Goal: Task Accomplishment & Management: Complete application form

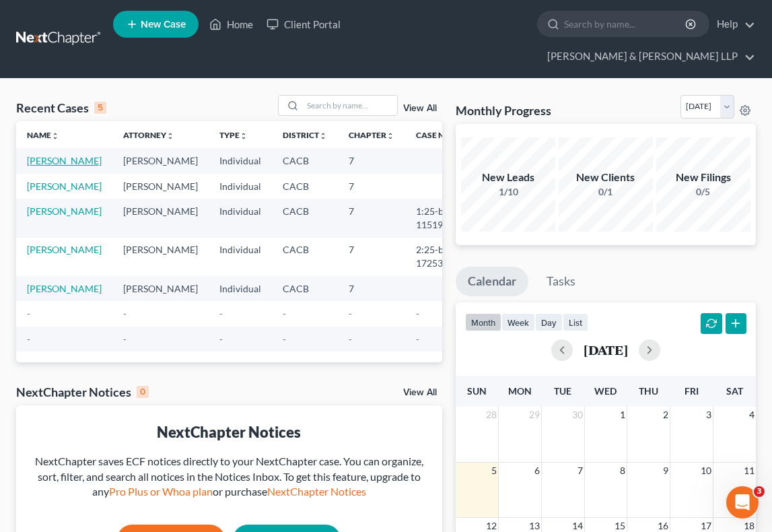
click at [42, 155] on link "[PERSON_NAME]" at bounding box center [64, 160] width 75 height 11
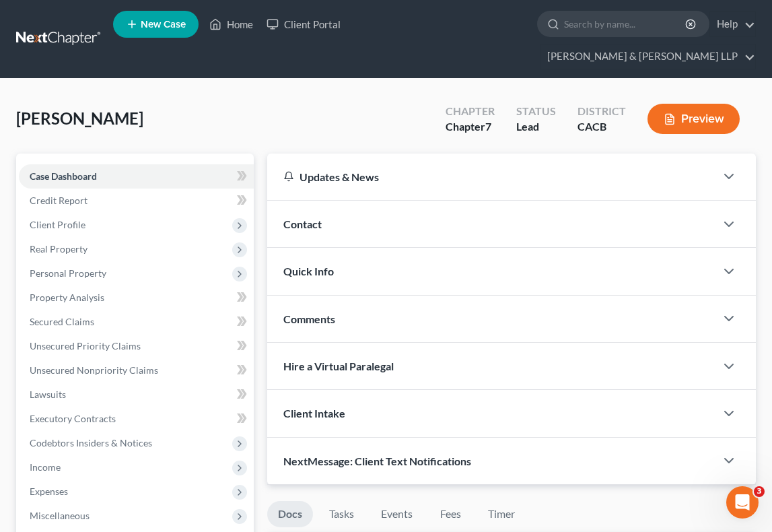
click at [304, 217] on span "Contact" at bounding box center [302, 223] width 38 height 13
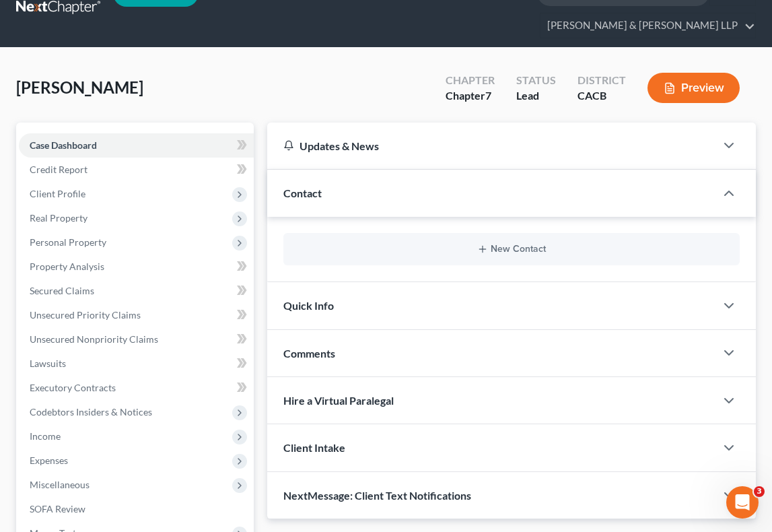
scroll to position [29, 0]
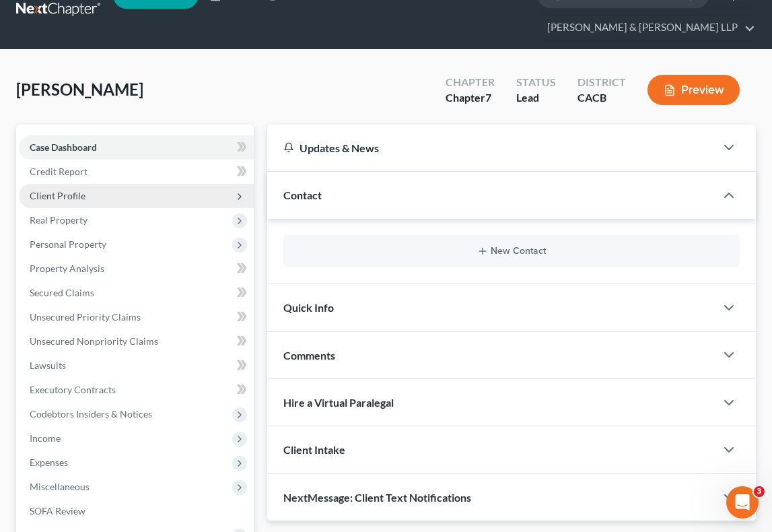
click at [131, 184] on span "Client Profile" at bounding box center [136, 196] width 235 height 24
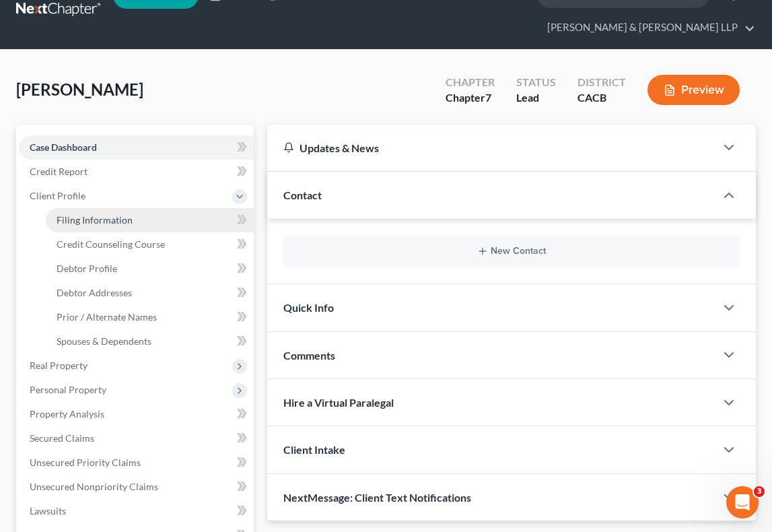
click at [127, 208] on link "Filing Information" at bounding box center [150, 220] width 208 height 24
select select "1"
select select "0"
select select "4"
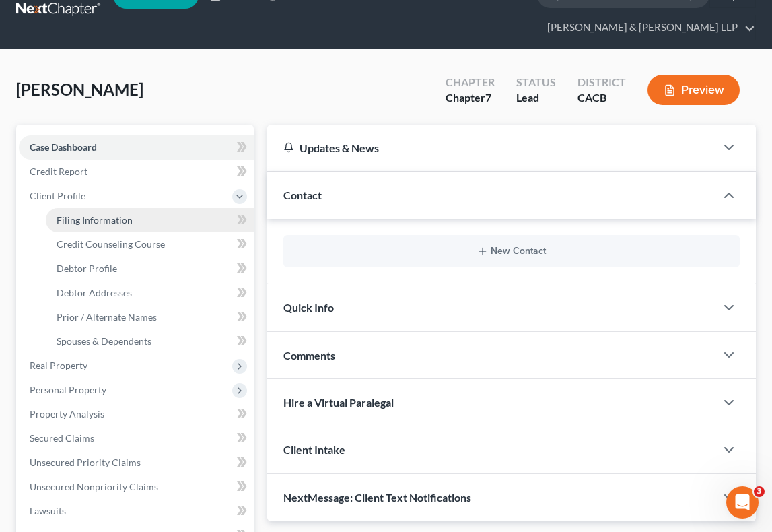
select select "0"
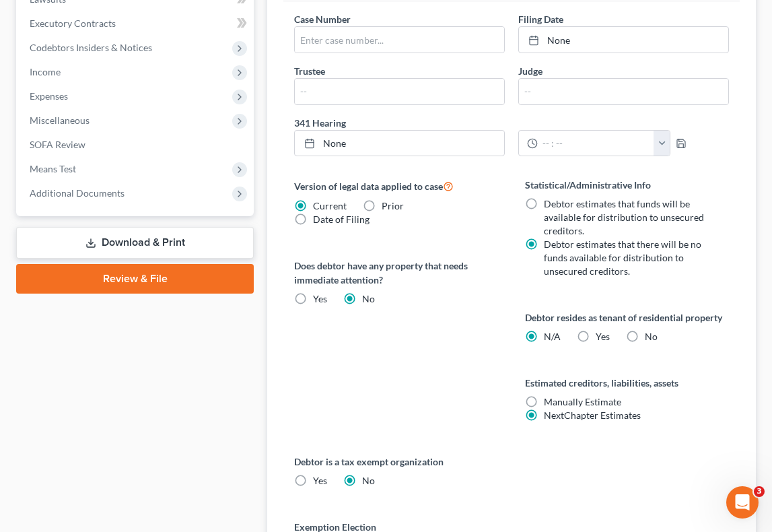
scroll to position [542, 0]
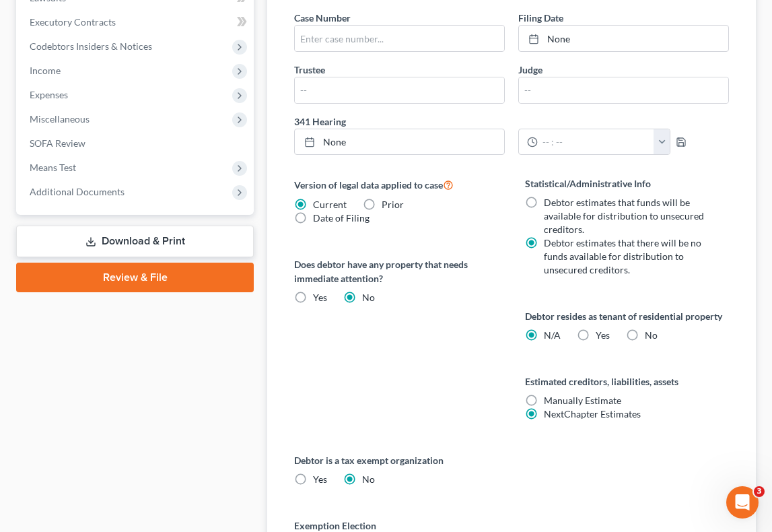
click at [596, 328] on label "Yes Yes" at bounding box center [603, 334] width 14 height 13
click at [601, 328] on input "Yes Yes" at bounding box center [605, 332] width 9 height 9
radio input "true"
radio input "false"
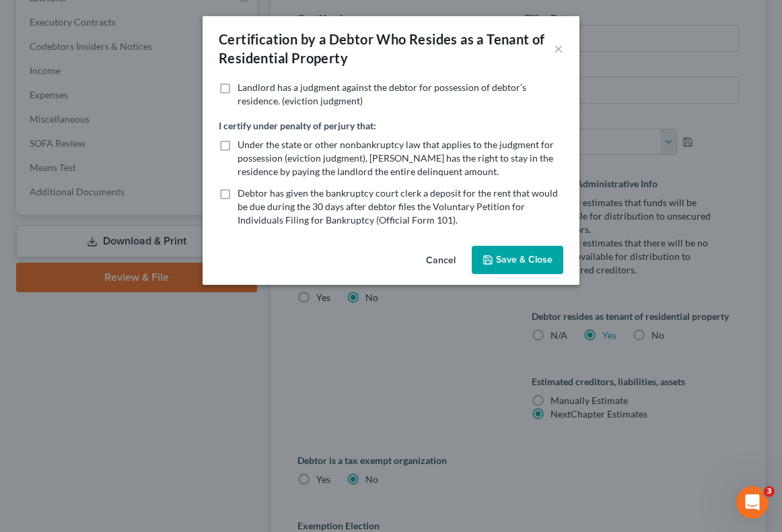
click at [519, 256] on button "Save & Close" at bounding box center [518, 260] width 92 height 28
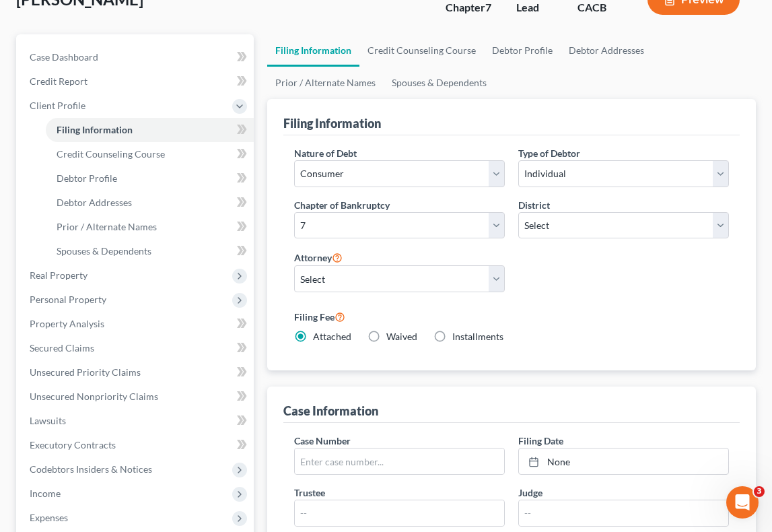
scroll to position [118, 0]
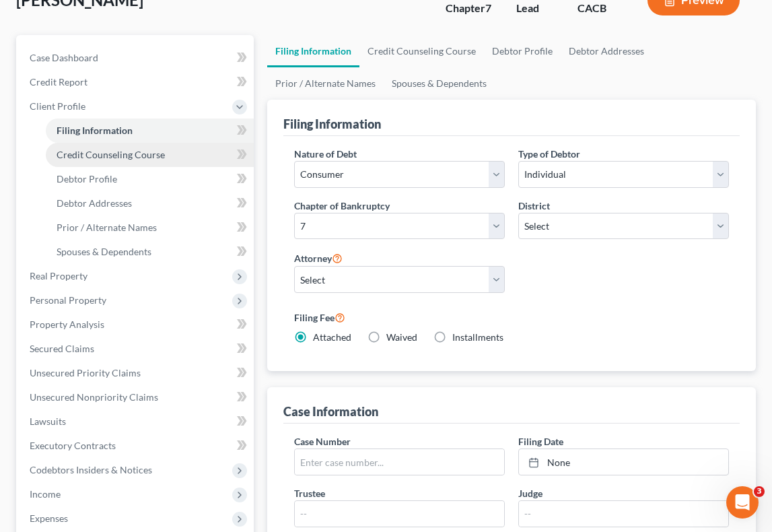
click at [186, 143] on link "Credit Counseling Course" at bounding box center [150, 155] width 208 height 24
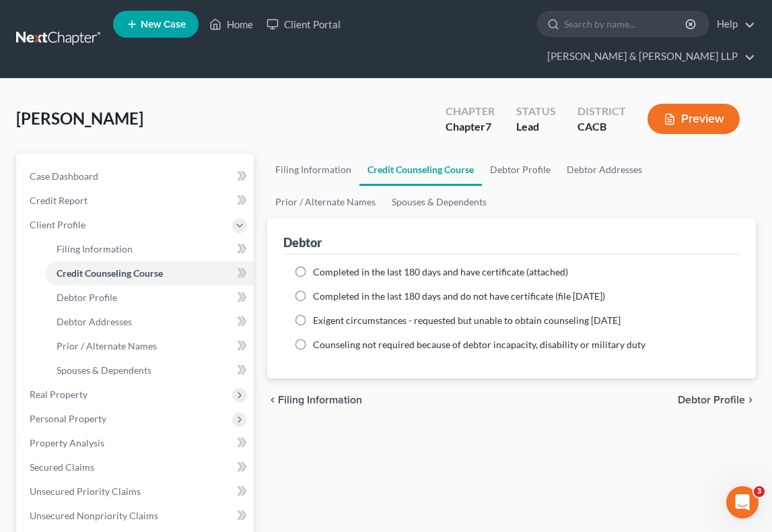
click at [489, 266] on span "Completed in the last 180 days and have certificate (attached)" at bounding box center [440, 271] width 255 height 11
click at [327, 265] on input "Completed in the last 180 days and have certificate (attached)" at bounding box center [322, 269] width 9 height 9
radio input "true"
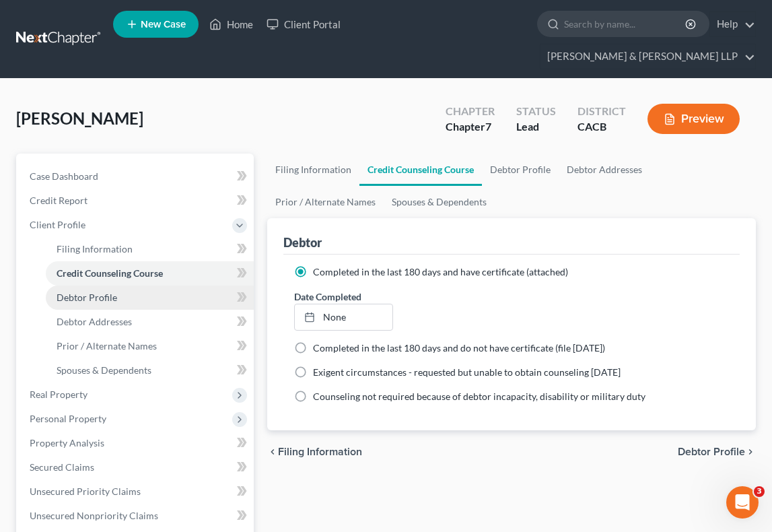
click at [121, 285] on link "Debtor Profile" at bounding box center [150, 297] width 208 height 24
select select "0"
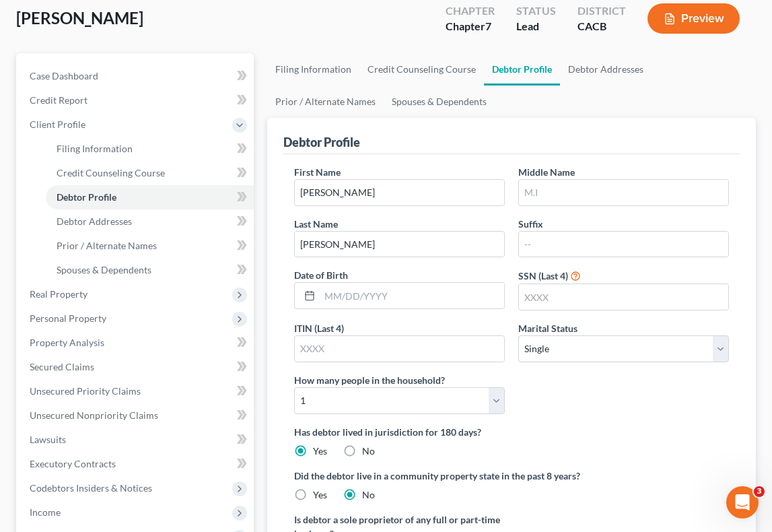
scroll to position [101, 0]
click at [365, 282] on input "text" at bounding box center [412, 295] width 184 height 26
type input "05/292000"
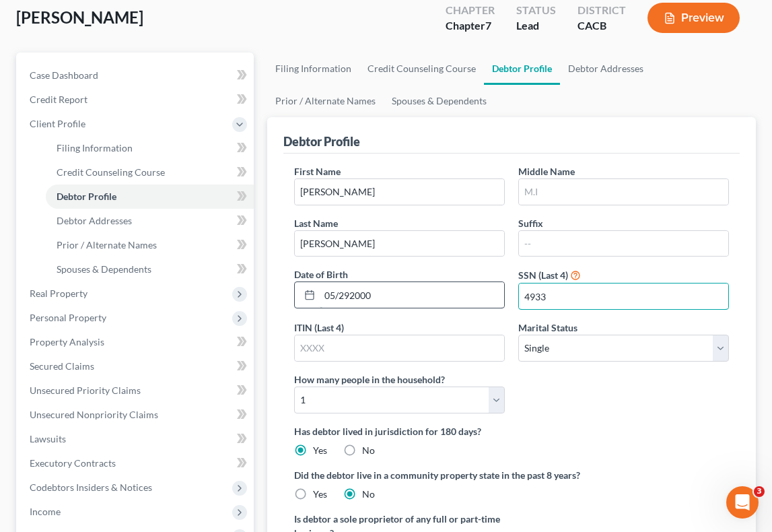
type input "4933"
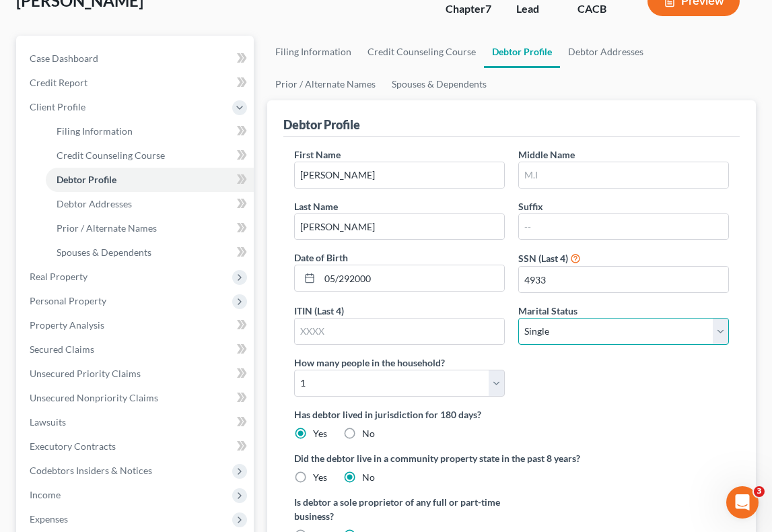
scroll to position [117, 0]
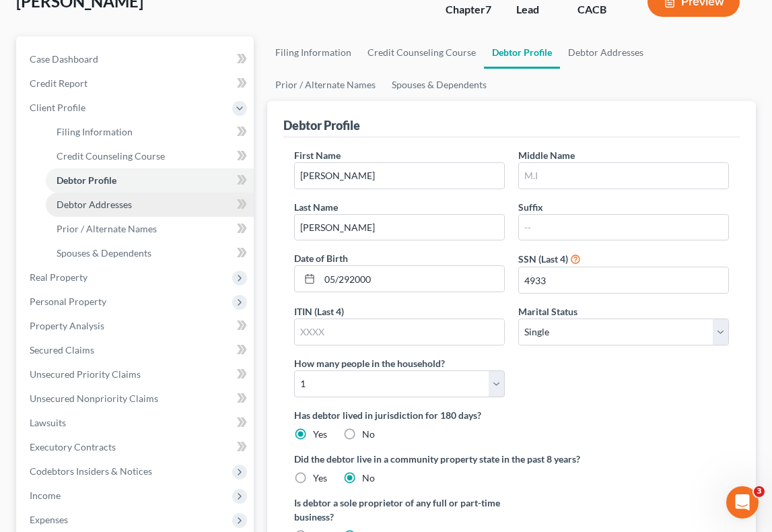
click at [174, 192] on link "Debtor Addresses" at bounding box center [150, 204] width 208 height 24
select select "0"
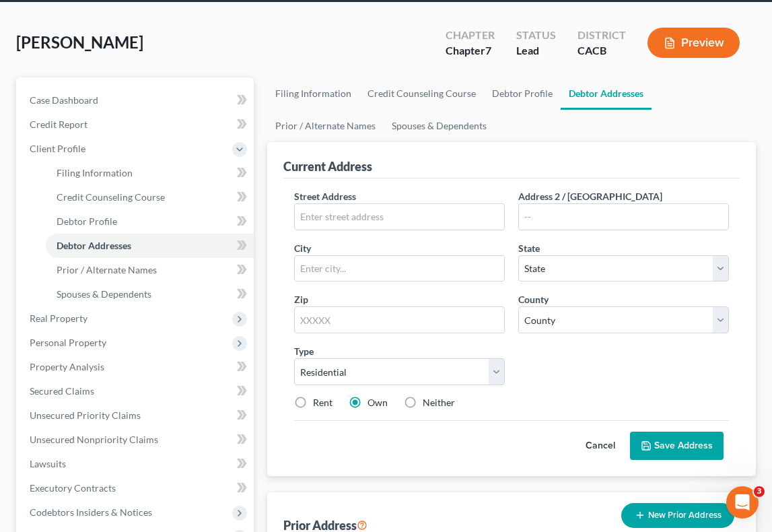
scroll to position [77, 0]
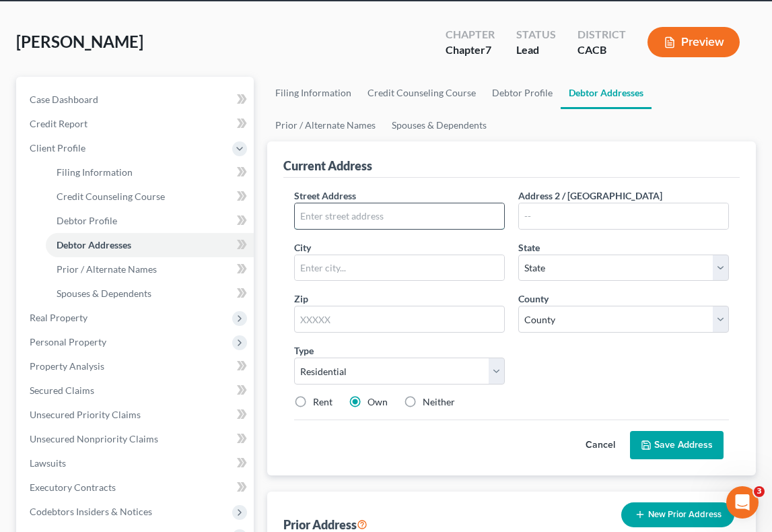
click at [406, 203] on input "text" at bounding box center [399, 216] width 209 height 26
type input "[STREET_ADDRESS]"
type input "A6"
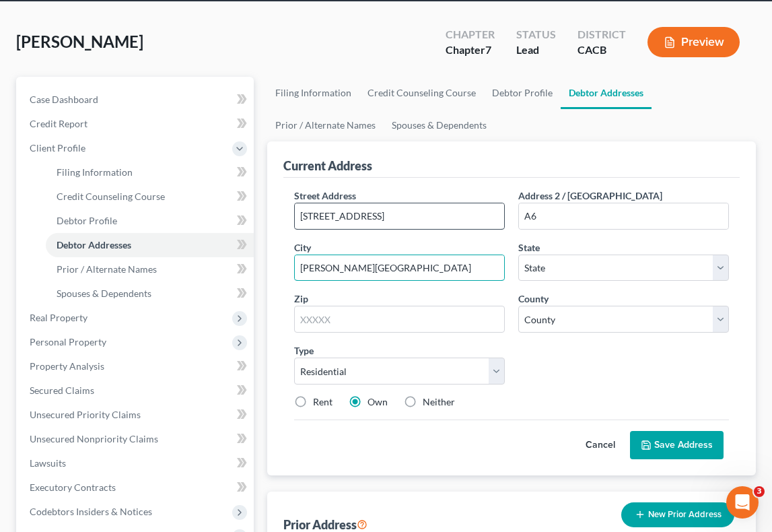
type input "[PERSON_NAME][GEOGRAPHIC_DATA]"
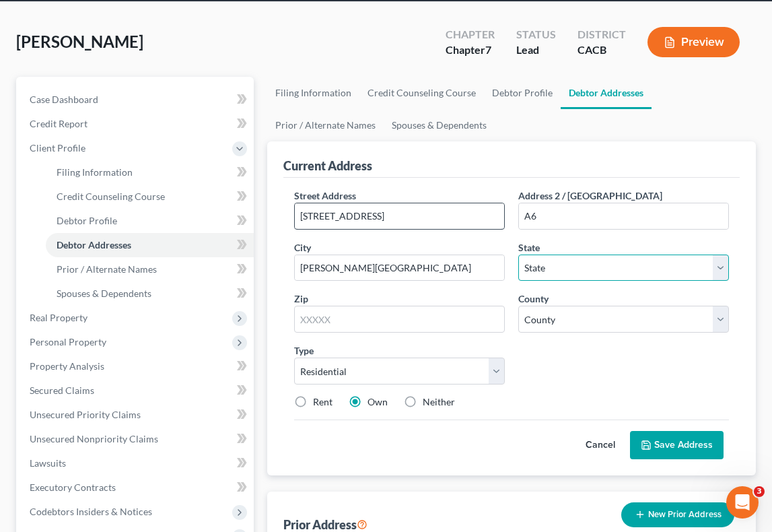
select select "4"
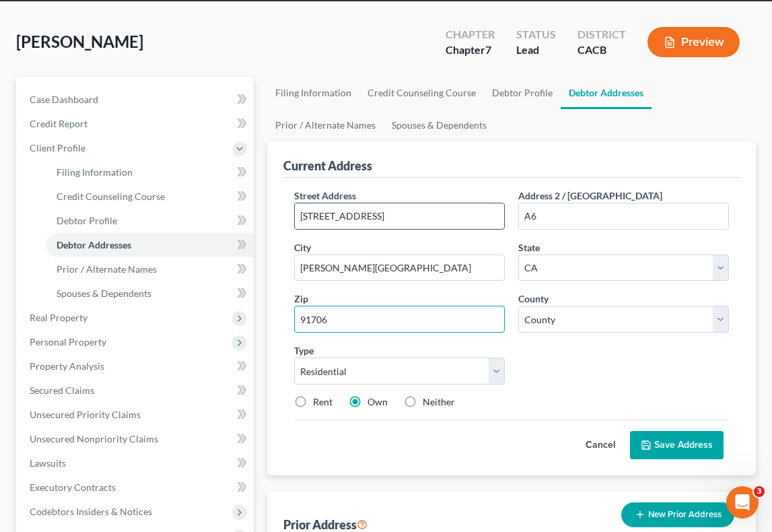
type input "91706"
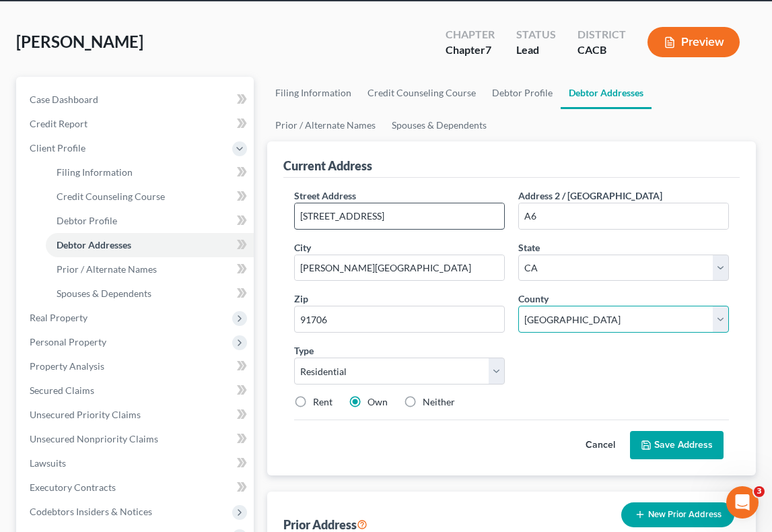
select select "18"
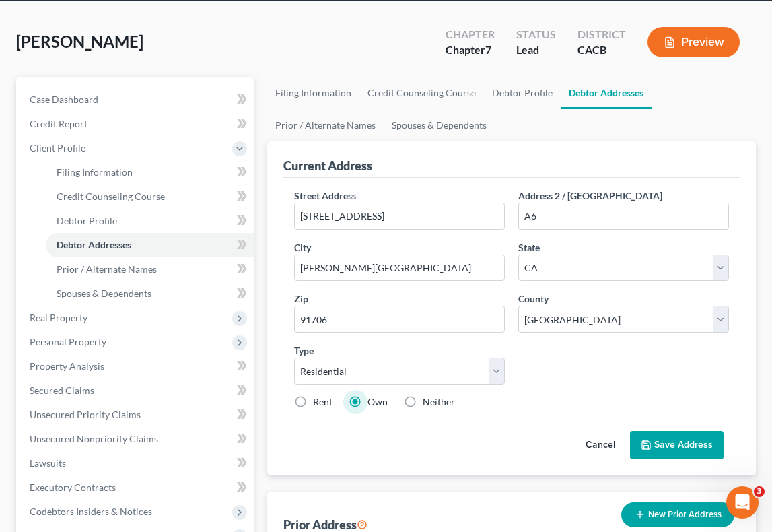
click at [314, 395] on label "Rent" at bounding box center [323, 401] width 20 height 13
click at [318, 395] on input "Rent" at bounding box center [322, 399] width 9 height 9
radio input "true"
click at [651, 439] on icon at bounding box center [646, 444] width 11 height 11
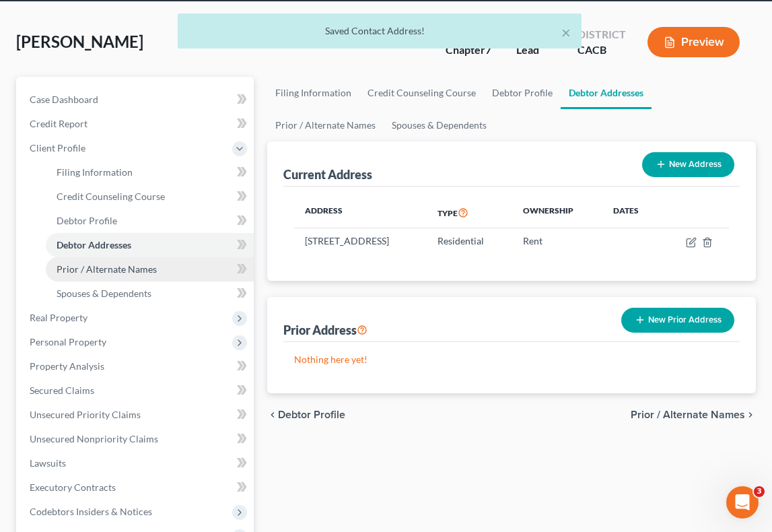
click at [158, 257] on link "Prior / Alternate Names" at bounding box center [150, 269] width 208 height 24
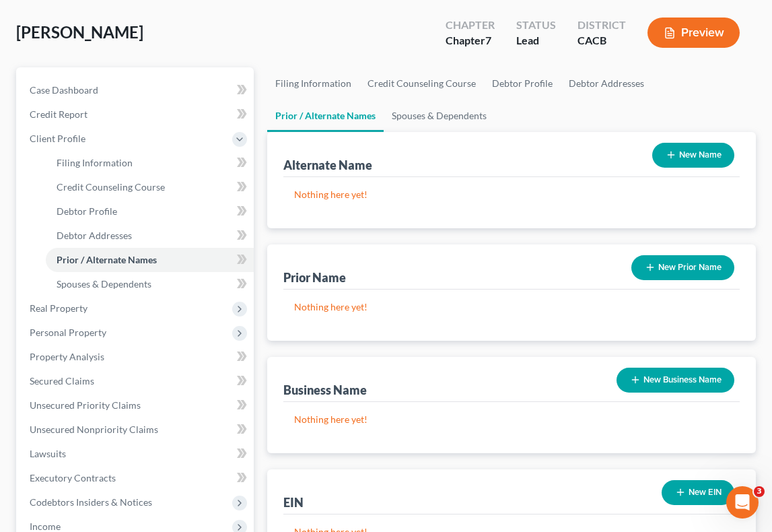
scroll to position [87, 0]
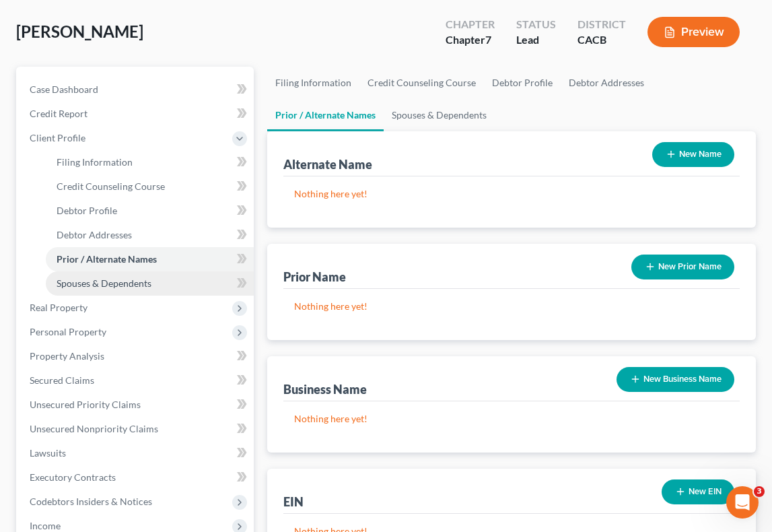
click at [219, 271] on link "Spouses & Dependents" at bounding box center [150, 283] width 208 height 24
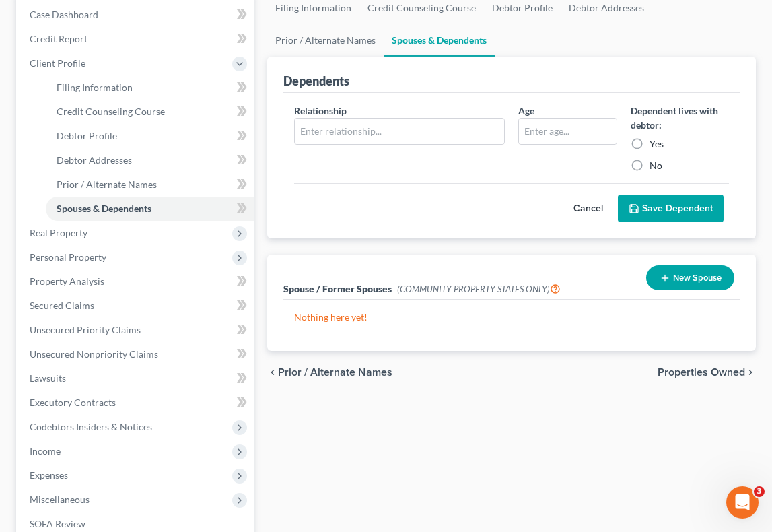
scroll to position [174, 0]
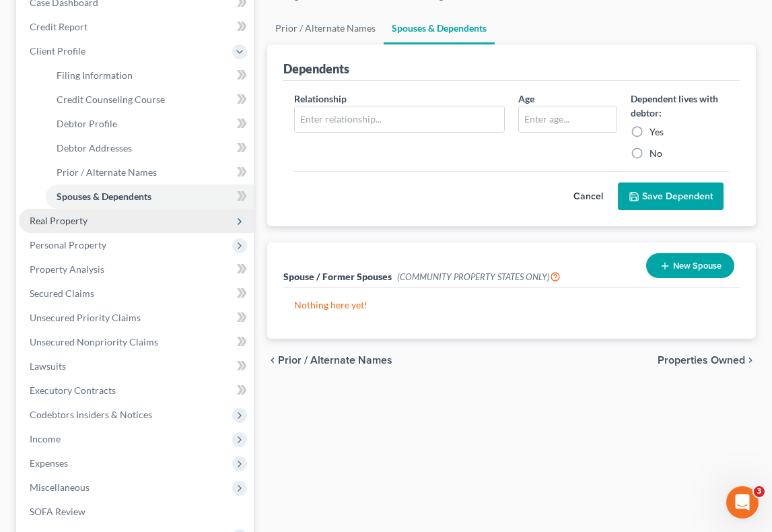
click at [79, 215] on span "Real Property" at bounding box center [59, 220] width 58 height 11
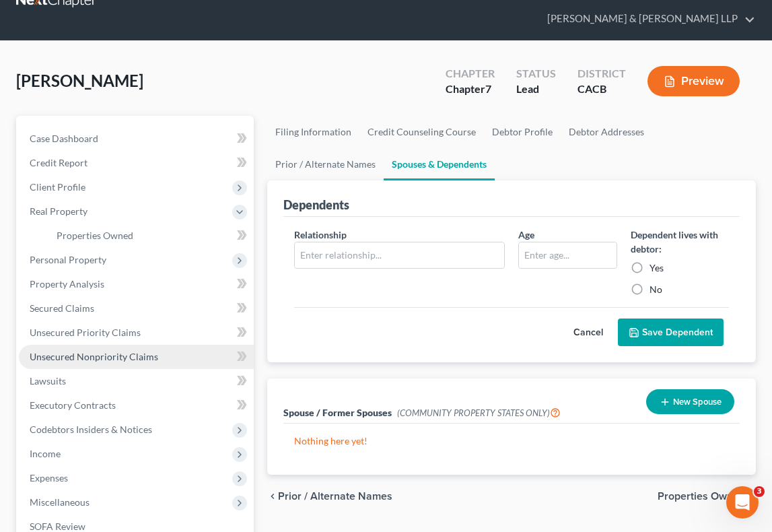
scroll to position [37, 0]
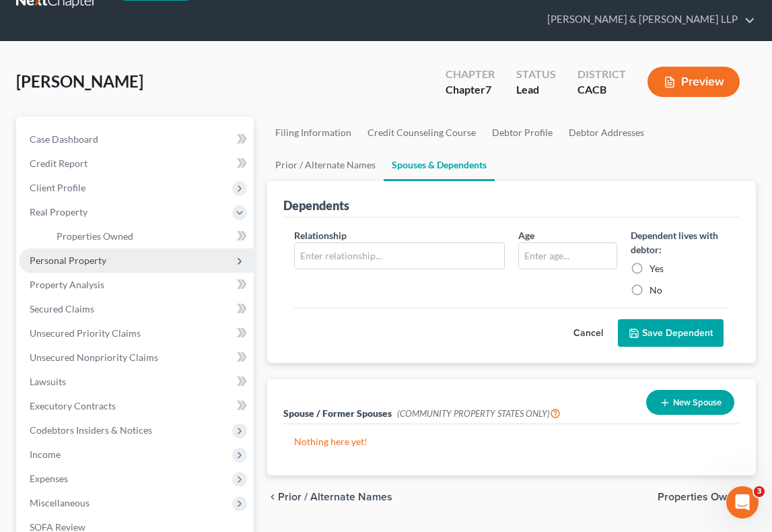
click at [105, 248] on span "Personal Property" at bounding box center [136, 260] width 235 height 24
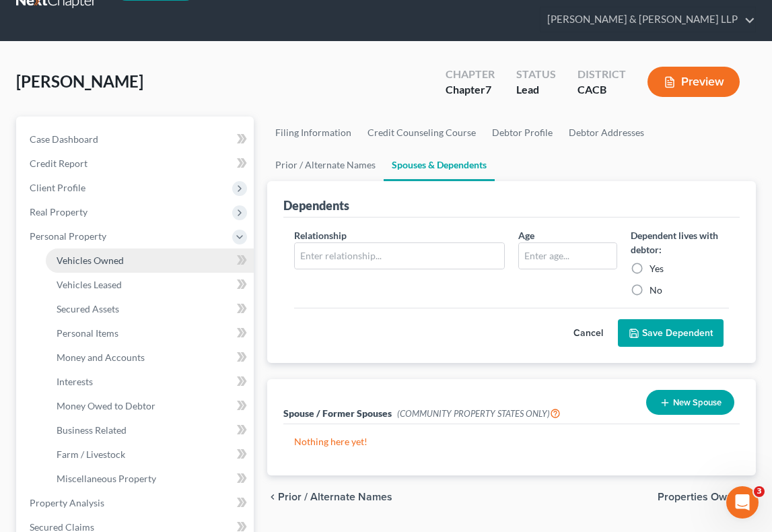
click at [121, 248] on link "Vehicles Owned" at bounding box center [150, 260] width 208 height 24
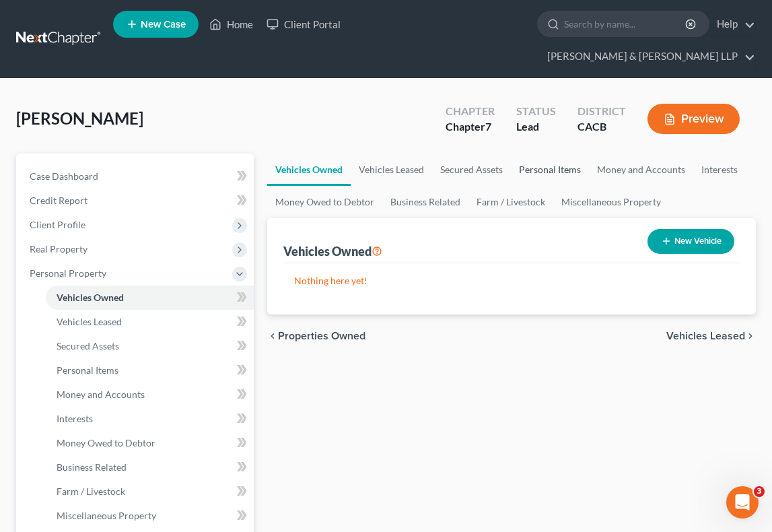
click at [557, 153] on link "Personal Items" at bounding box center [550, 169] width 78 height 32
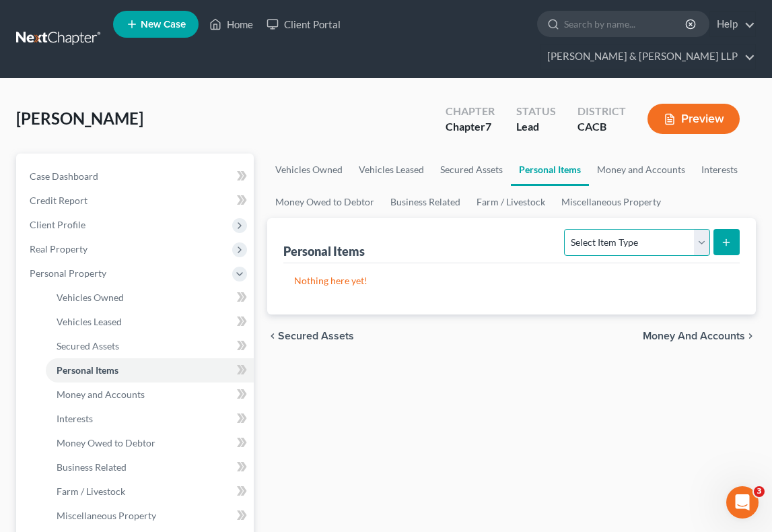
click at [604, 229] on select "Select Item Type Clothing Collectibles Of Value Electronics Firearms Household …" at bounding box center [636, 242] width 145 height 27
select select "clothing"
click at [566, 229] on select "Select Item Type Clothing Collectibles Of Value Electronics Firearms Household …" at bounding box center [636, 242] width 145 height 27
click at [728, 229] on button "submit" at bounding box center [726, 242] width 26 height 26
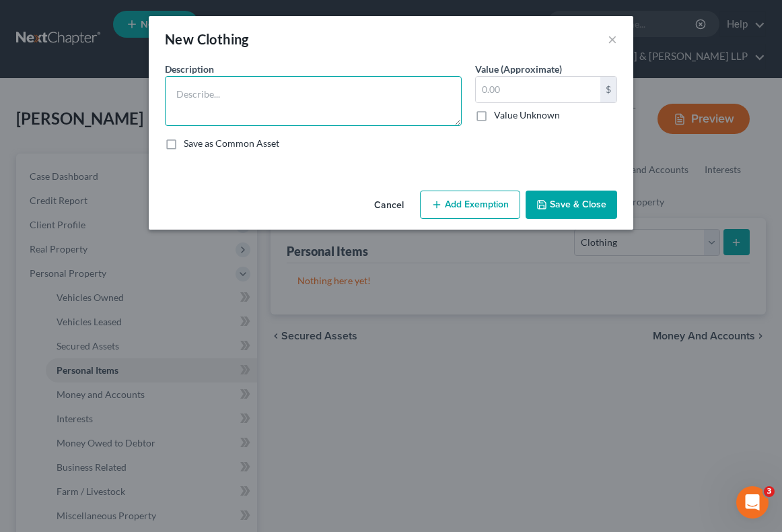
click at [451, 105] on textarea at bounding box center [313, 101] width 297 height 50
type textarea "Mens Clothing"
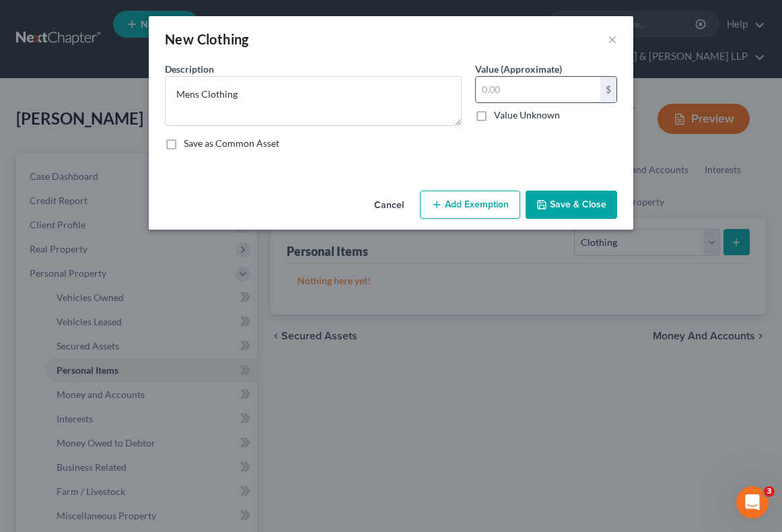
click at [588, 92] on input "text" at bounding box center [538, 90] width 125 height 26
type input "200"
click at [506, 203] on button "Add Exemption" at bounding box center [470, 204] width 100 height 28
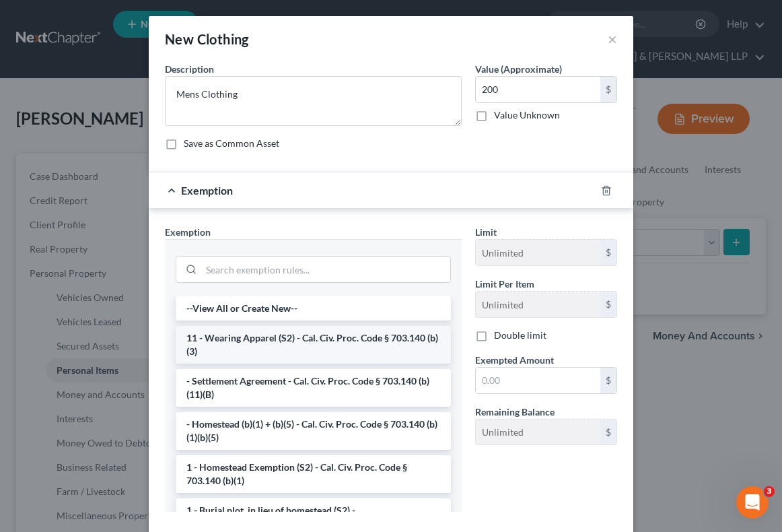
click at [311, 345] on li "11 - Wearing Apparel (S2) - Cal. Civ. Proc. Code § 703.140 (b)(3)" at bounding box center [313, 345] width 275 height 38
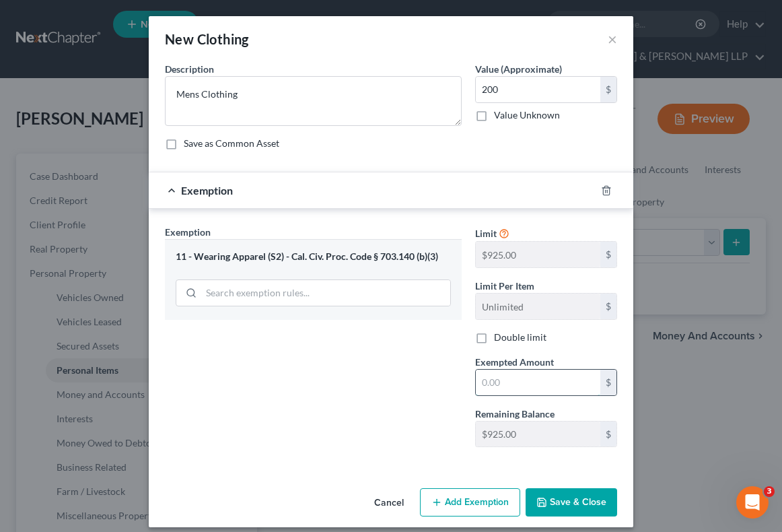
click at [538, 387] on input "text" at bounding box center [538, 382] width 125 height 26
type input "200"
click at [582, 403] on div "Limit $925.00 $ Limit Per Item Unlimited $ Double limit Exempted Amount * 200 $…" at bounding box center [545, 341] width 155 height 233
click at [552, 507] on button "Save & Close" at bounding box center [572, 502] width 92 height 28
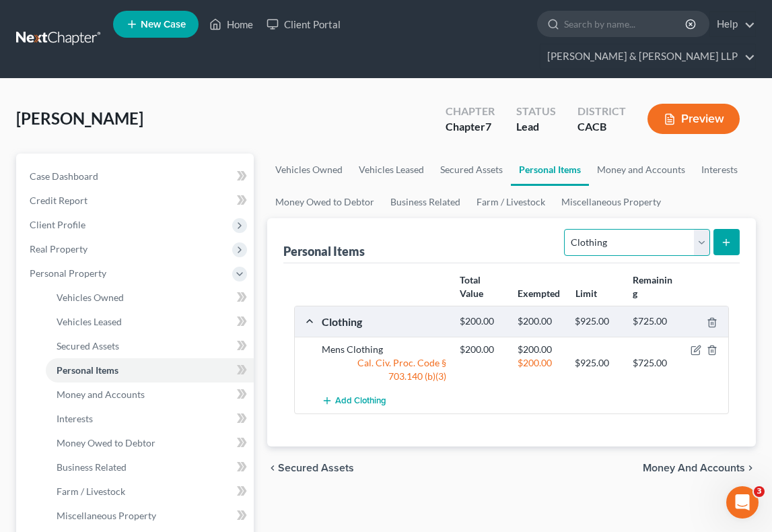
click at [699, 229] on select "Select Item Type Clothing Collectibles Of Value Electronics Firearms Household …" at bounding box center [636, 242] width 145 height 27
select select "household_goods"
click at [566, 229] on select "Select Item Type Clothing Collectibles Of Value Electronics Firearms Household …" at bounding box center [636, 242] width 145 height 27
click at [724, 237] on icon "submit" at bounding box center [726, 242] width 11 height 11
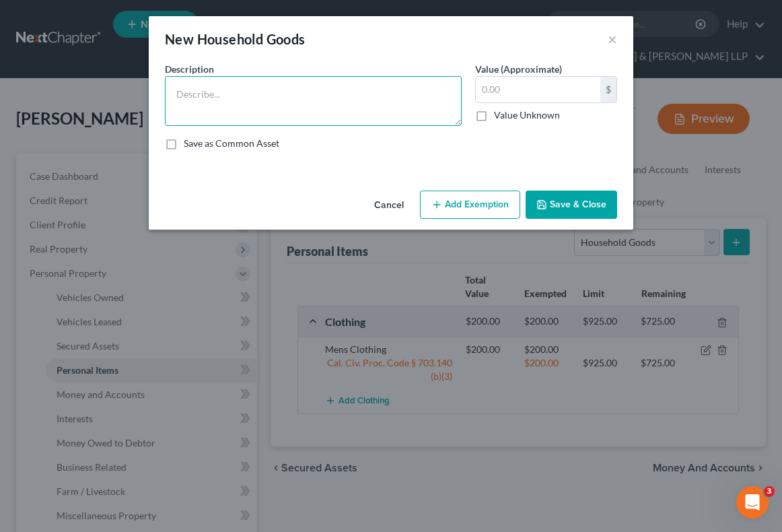
click at [402, 80] on textarea at bounding box center [313, 101] width 297 height 50
type textarea "Bedroom furntiture"
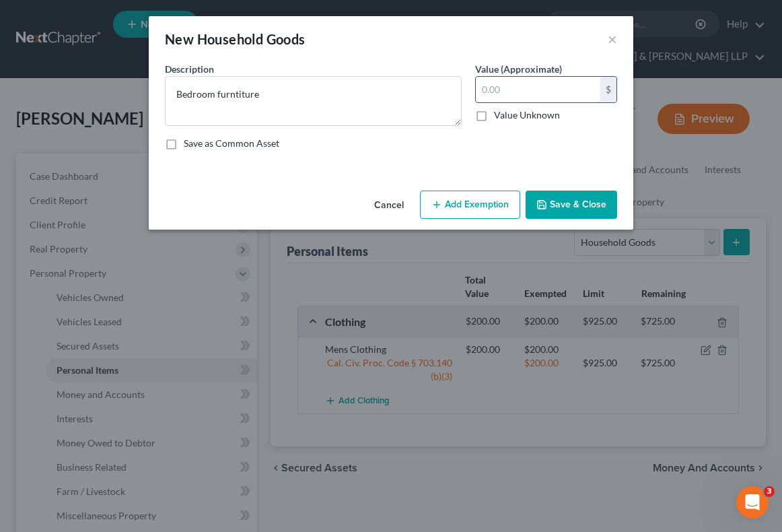
click at [553, 98] on input "text" at bounding box center [538, 90] width 125 height 26
type input "180"
click at [485, 210] on button "Add Exemption" at bounding box center [470, 204] width 100 height 28
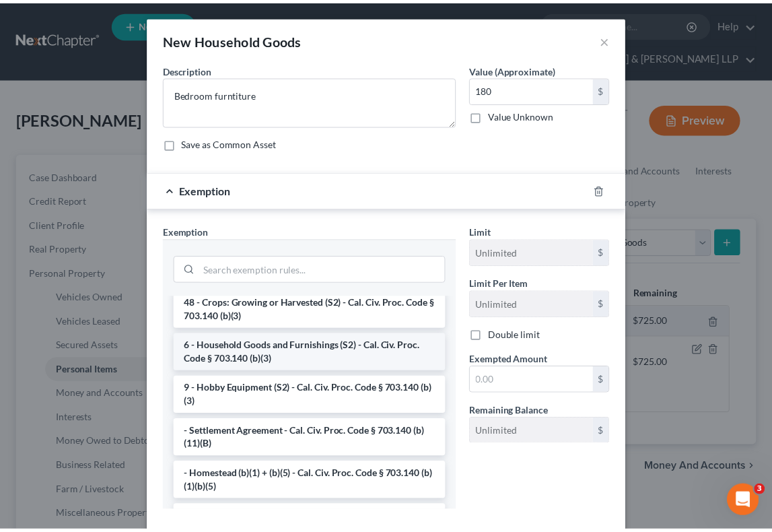
scroll to position [36, 0]
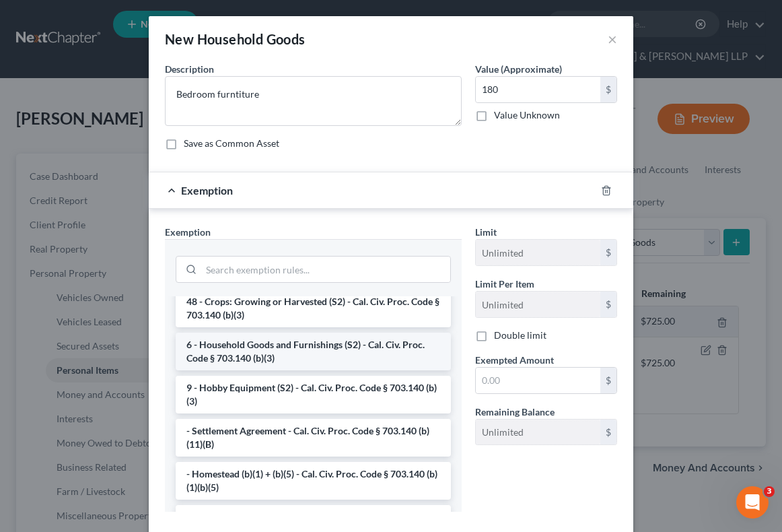
click at [340, 352] on li "6 - Household Goods and Furnishings (S2) - Cal. Civ. Proc. Code § 703.140 (b)(3)" at bounding box center [313, 351] width 275 height 38
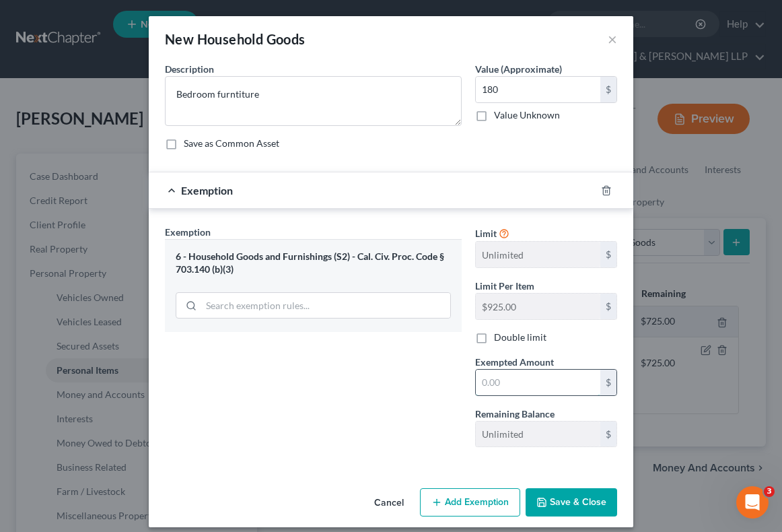
click at [536, 374] on input "text" at bounding box center [538, 382] width 125 height 26
type input "180"
click at [544, 491] on button "Save & Close" at bounding box center [572, 502] width 92 height 28
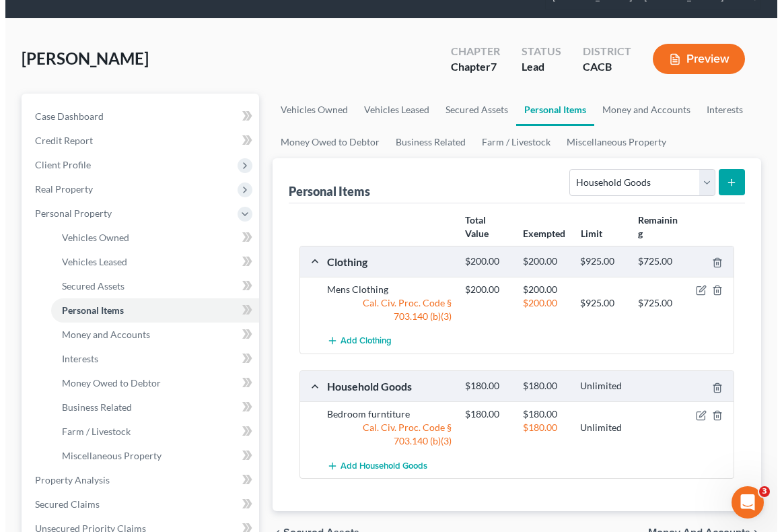
scroll to position [61, 0]
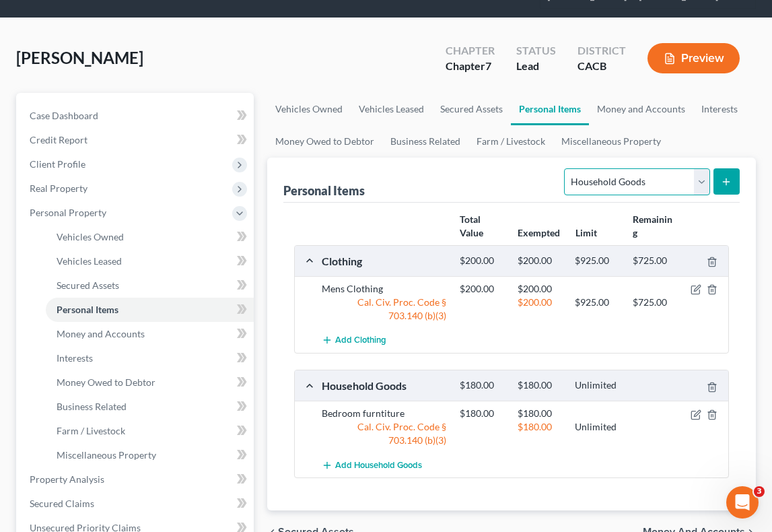
click at [700, 168] on select "Select Item Type Clothing Collectibles Of Value Electronics Firearms Household …" at bounding box center [636, 181] width 145 height 27
select select "electronics"
click at [566, 168] on select "Select Item Type Clothing Collectibles Of Value Electronics Firearms Household …" at bounding box center [636, 181] width 145 height 27
click at [730, 176] on icon "submit" at bounding box center [726, 181] width 11 height 11
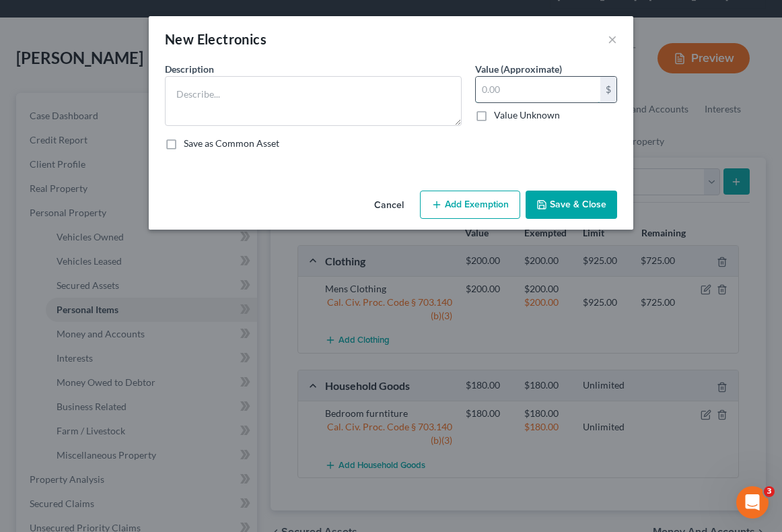
click at [545, 79] on input "text" at bounding box center [538, 90] width 125 height 26
type input "400"
click at [565, 188] on div "Cancel Add Exemption Save & Close" at bounding box center [391, 207] width 485 height 44
click at [564, 188] on div "Cancel Add Exemption Save & Close" at bounding box center [391, 207] width 485 height 44
click at [563, 202] on button "Save & Close" at bounding box center [572, 204] width 92 height 28
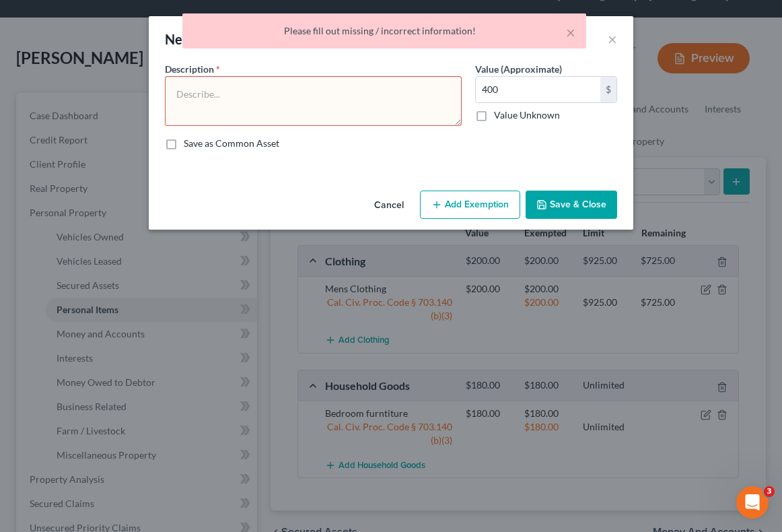
click at [497, 212] on button "Add Exemption" at bounding box center [470, 204] width 100 height 28
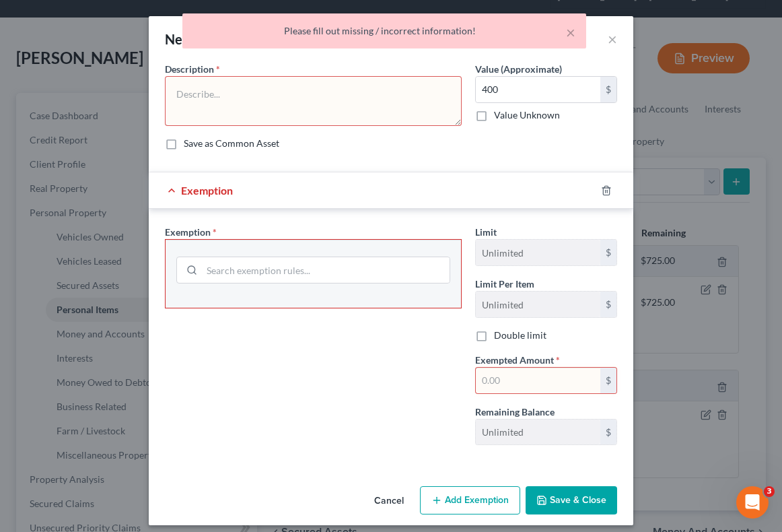
click at [363, 110] on textarea at bounding box center [313, 101] width 297 height 50
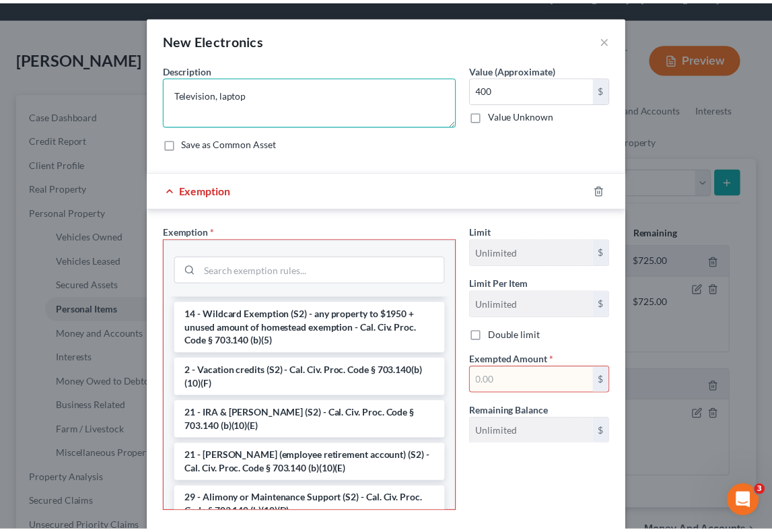
scroll to position [297, 0]
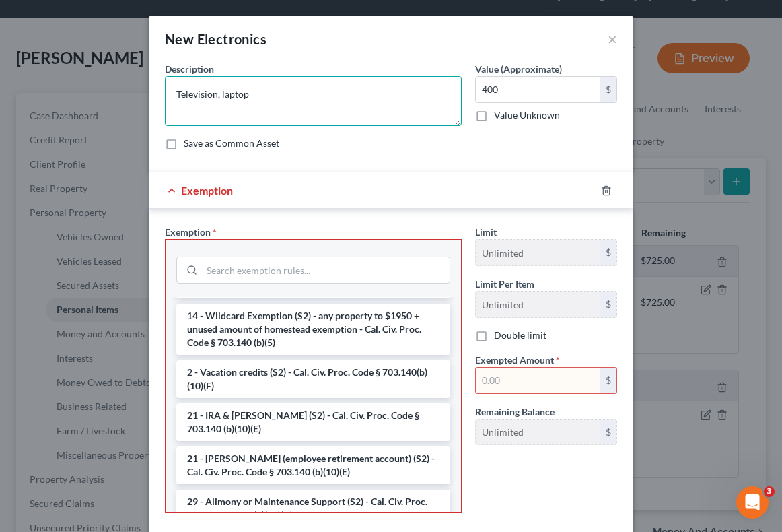
type textarea "Television, laptop"
click at [293, 332] on li "14 - Wildcard Exemption (S2) - any property to $1950 + unused amount of homeste…" at bounding box center [313, 329] width 274 height 51
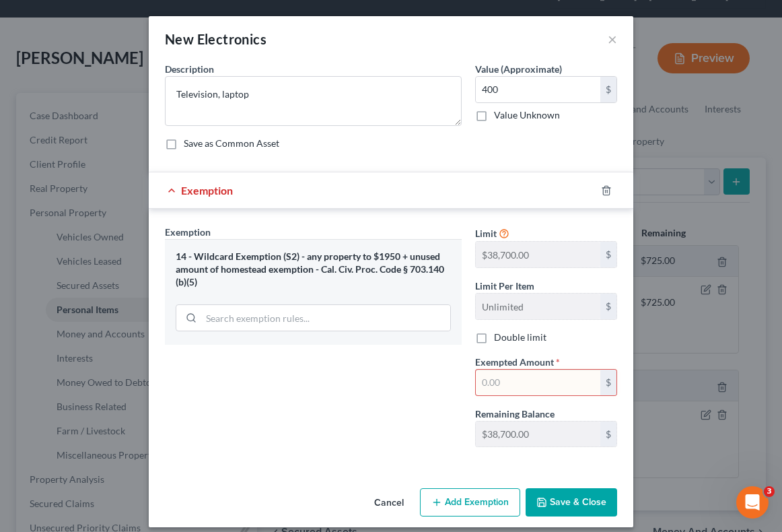
click at [529, 389] on input "text" at bounding box center [538, 382] width 125 height 26
type input "400"
click at [557, 507] on button "Save & Close" at bounding box center [572, 502] width 92 height 28
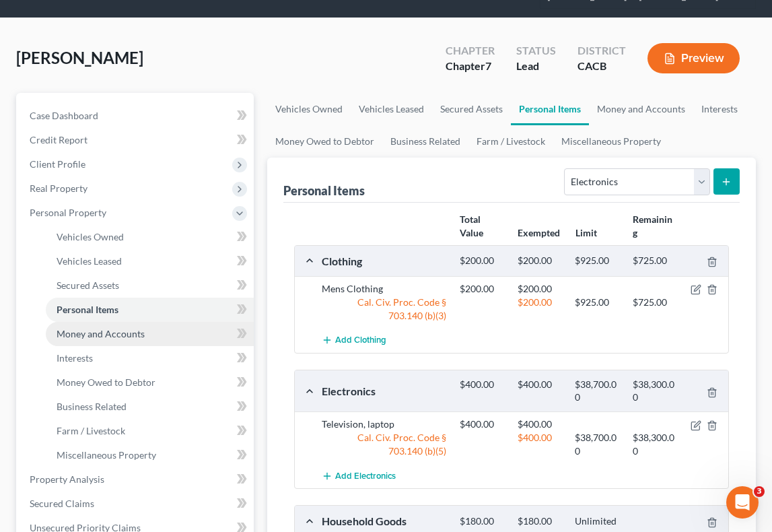
click at [90, 328] on span "Money and Accounts" at bounding box center [101, 333] width 88 height 11
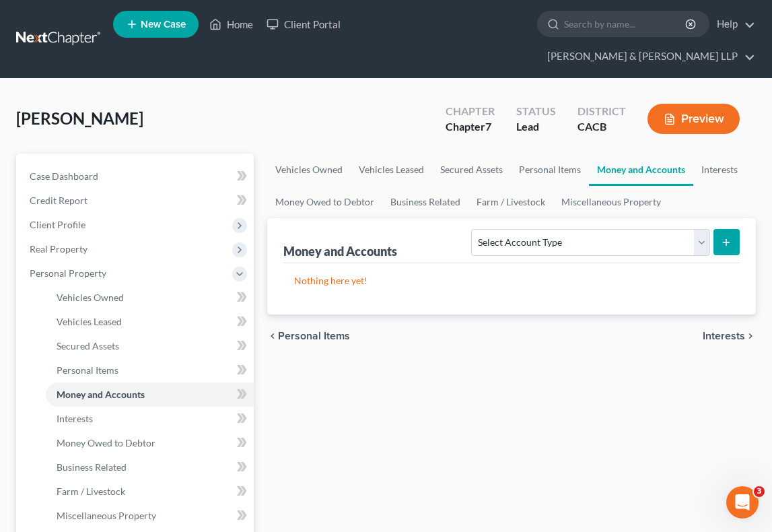
click at [295, 314] on div "chevron_left Personal Items Interests chevron_right" at bounding box center [511, 335] width 489 height 43
click at [137, 285] on link "Vehicles Owned" at bounding box center [150, 297] width 208 height 24
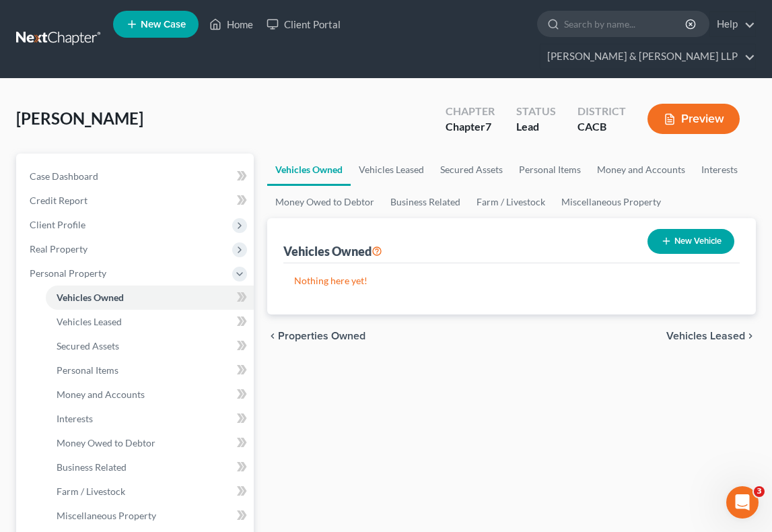
click at [715, 229] on button "New Vehicle" at bounding box center [690, 241] width 87 height 25
select select "0"
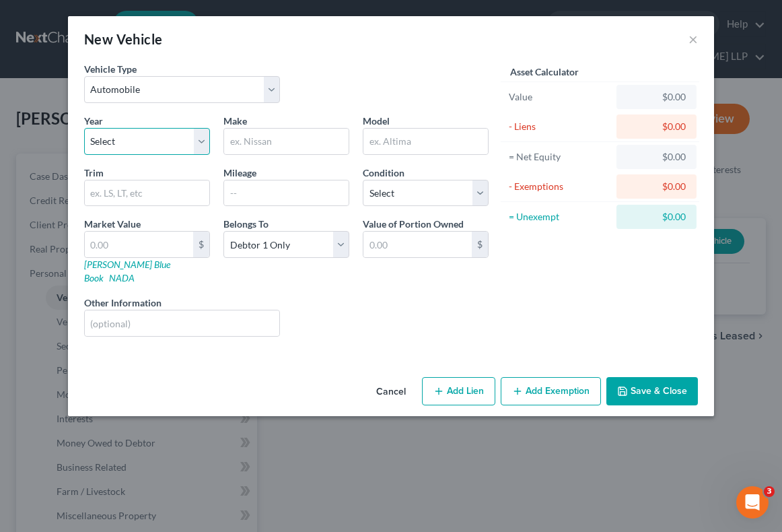
click at [135, 145] on select "Select 2026 2025 2024 2023 2022 2021 2020 2019 2018 2017 2016 2015 2014 2013 20…" at bounding box center [147, 141] width 126 height 27
select select "18"
click at [84, 128] on select "Select 2026 2025 2024 2023 2022 2021 2020 2019 2018 2017 2016 2015 2014 2013 20…" at bounding box center [147, 141] width 126 height 27
click at [309, 139] on input "text" at bounding box center [286, 142] width 125 height 26
type input "Audi"
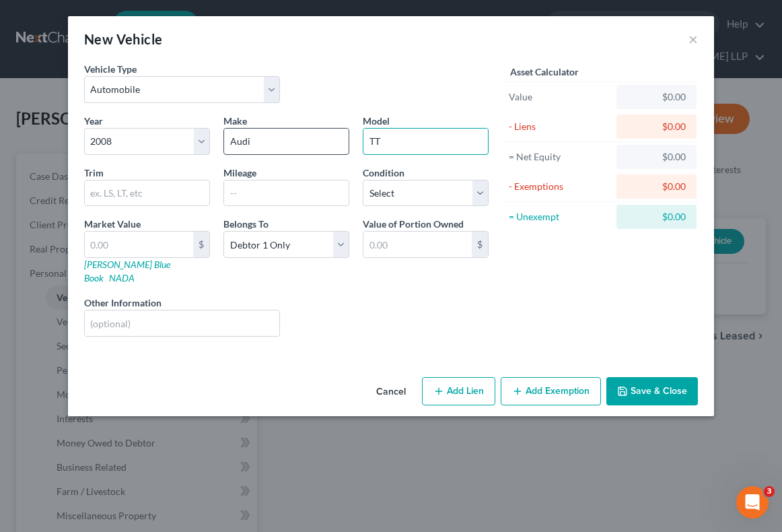
type input "TT"
click at [299, 204] on input "text" at bounding box center [286, 193] width 125 height 26
type input "8"
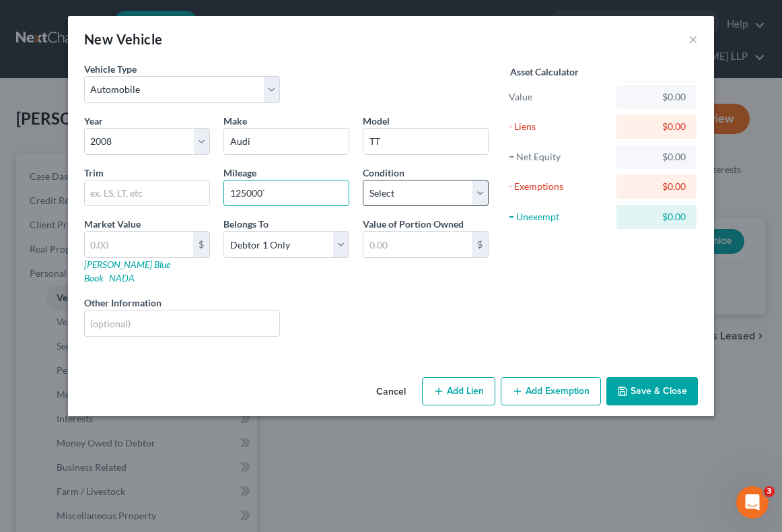
type input "125000`"
click at [384, 190] on select "Select Excellent Very Good Good Fair Poor" at bounding box center [426, 193] width 126 height 27
select select "3"
click at [363, 180] on select "Select Excellent Very Good Good Fair Poor" at bounding box center [426, 193] width 126 height 27
click at [162, 237] on input "text" at bounding box center [139, 245] width 108 height 26
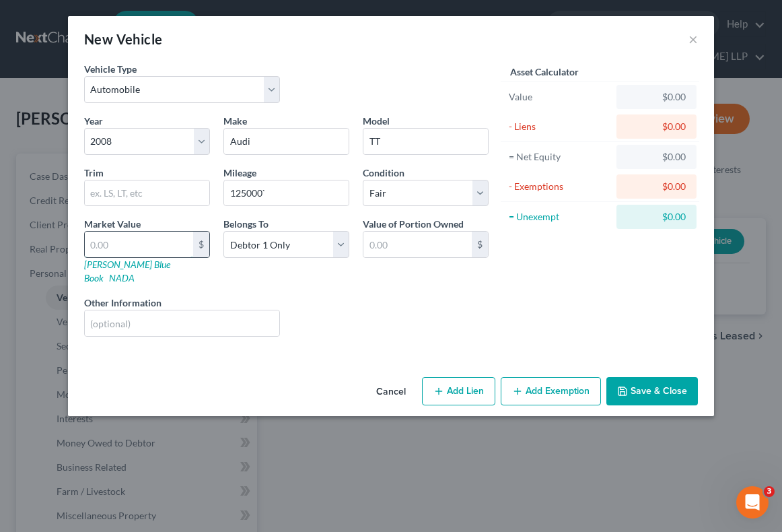
type input "5"
type input "5.00"
type input "50"
type input "50.00"
type input "500"
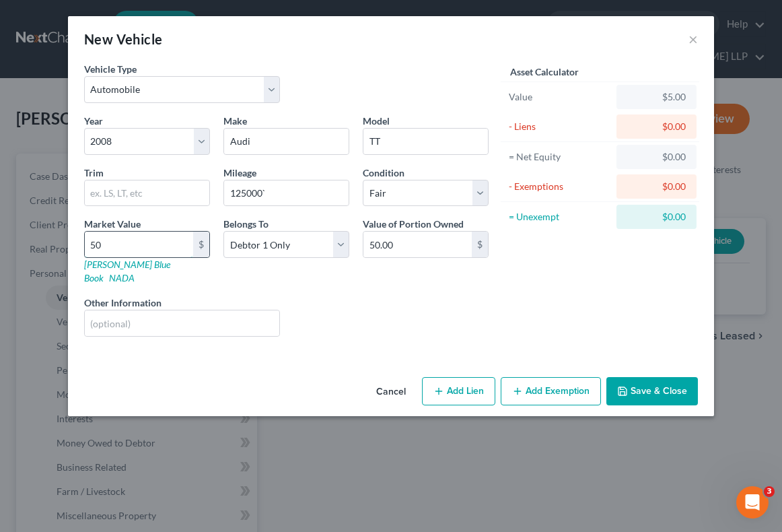
type input "500.00"
type input "50"
type input "50.00"
type input "5"
type input "5.00"
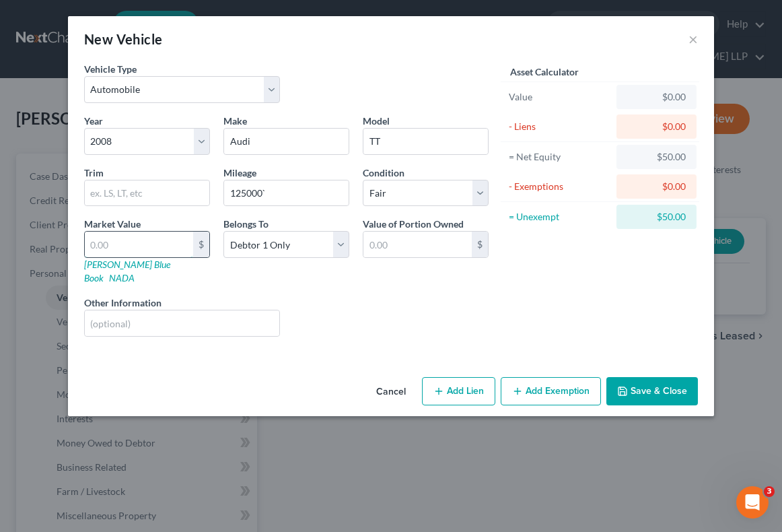
type input "8"
type input "8.00"
type input "80"
type input "80.00"
type input "800"
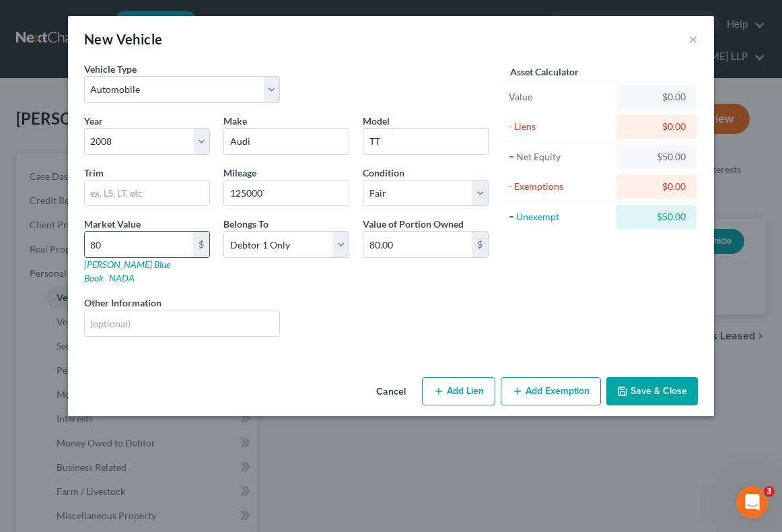
type input "800.00"
type input "8000"
type input "8,000.00"
type input "8,000"
click at [673, 383] on button "Save & Close" at bounding box center [652, 391] width 92 height 28
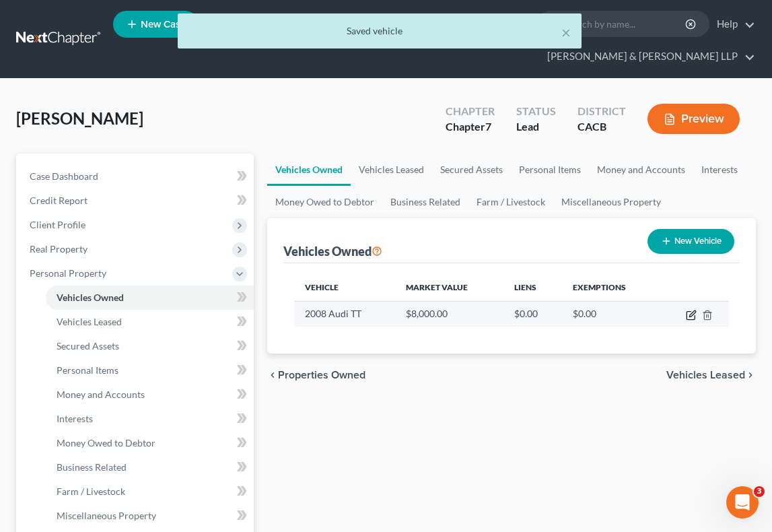
click at [686, 312] on icon "button" at bounding box center [690, 316] width 8 height 8
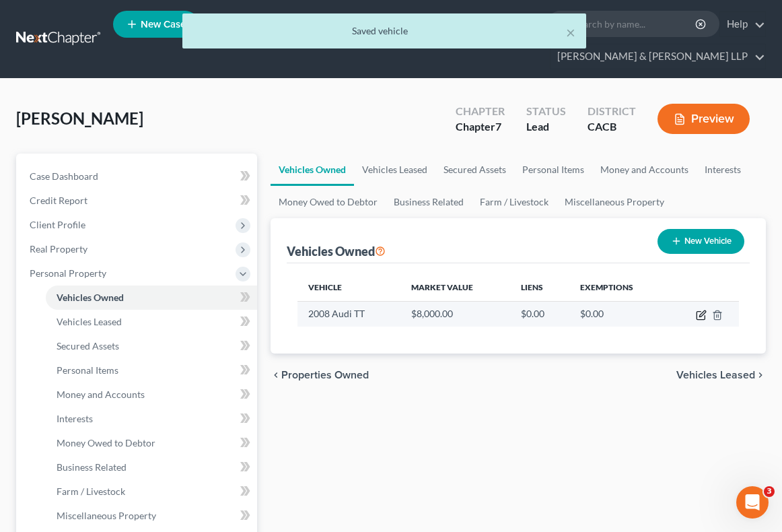
select select "0"
select select "18"
select select "3"
select select "0"
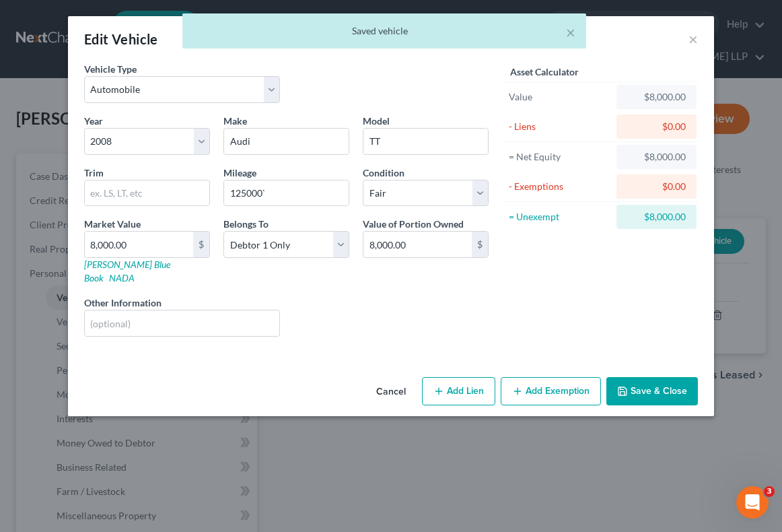
click at [565, 388] on button "Add Exemption" at bounding box center [551, 391] width 100 height 28
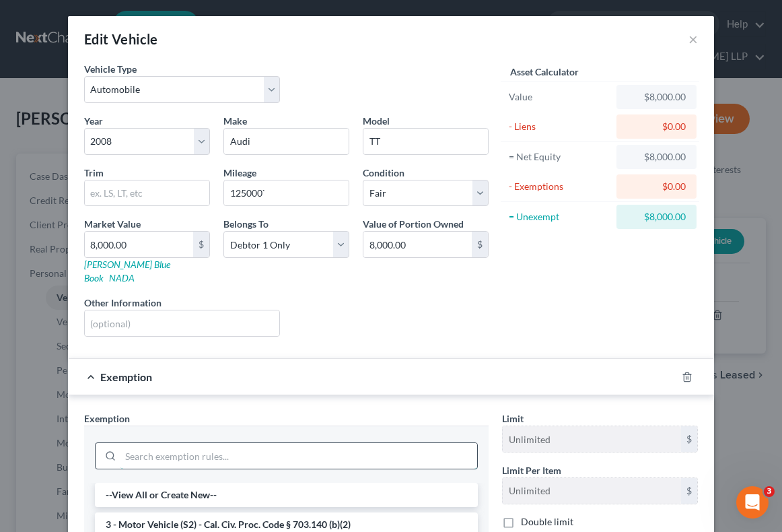
click at [347, 448] on input "search" at bounding box center [298, 456] width 357 height 26
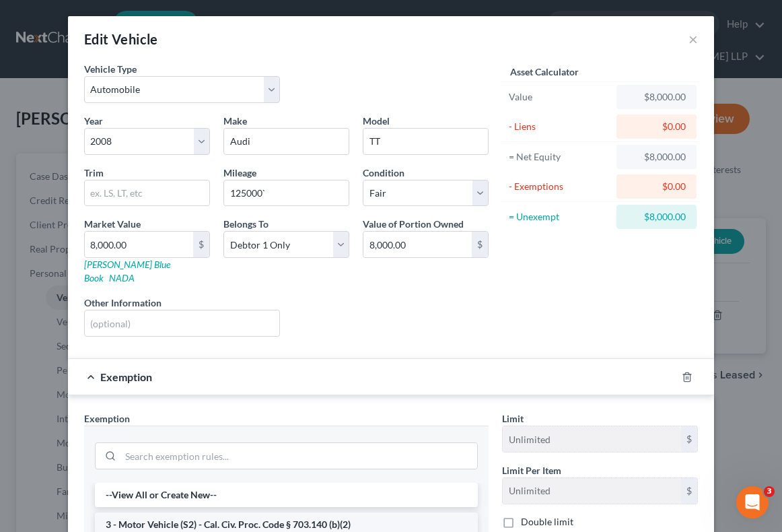
click at [308, 516] on li "3 - Motor Vehicle (S2) - Cal. Civ. Proc. Code § 703.140 (b)(2)" at bounding box center [286, 524] width 383 height 24
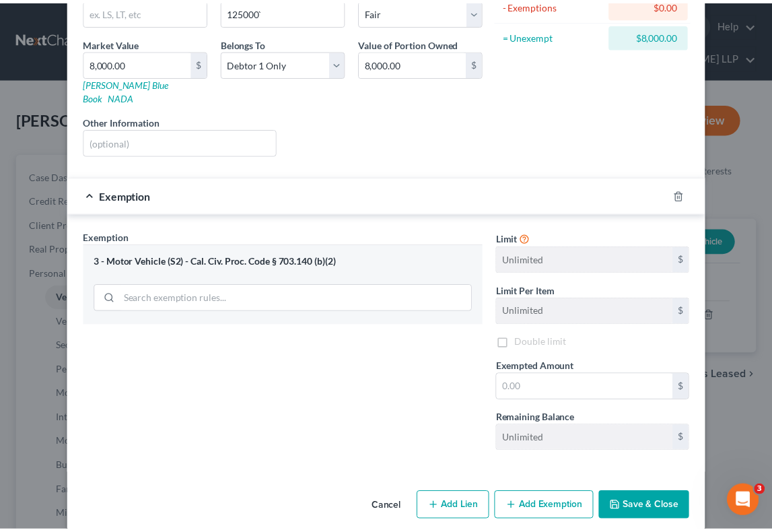
scroll to position [182, 0]
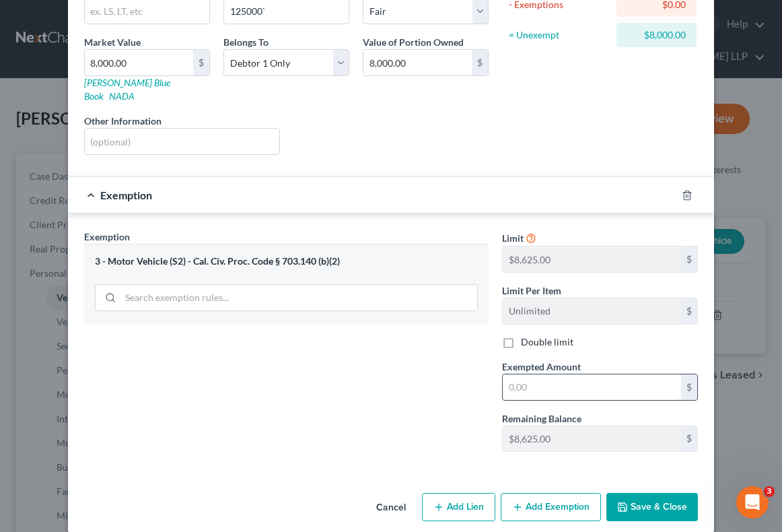
click at [522, 375] on input "text" at bounding box center [592, 387] width 178 height 26
type input "8,625"
click at [627, 502] on button "Save & Close" at bounding box center [652, 507] width 92 height 28
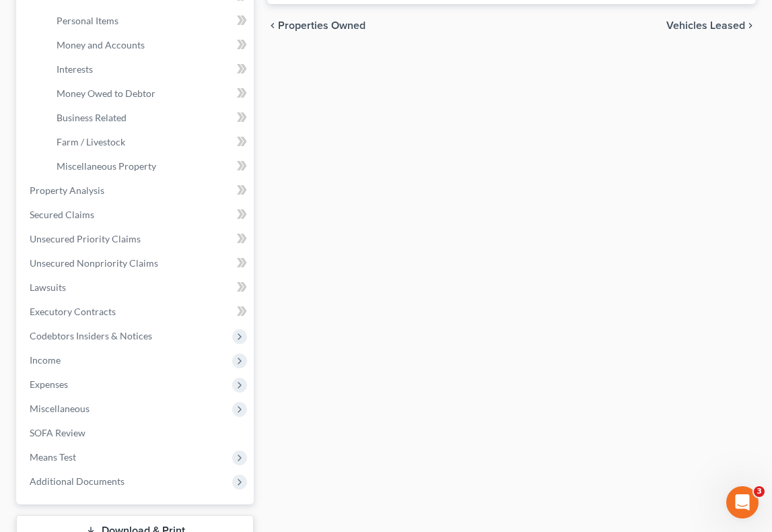
scroll to position [353, 0]
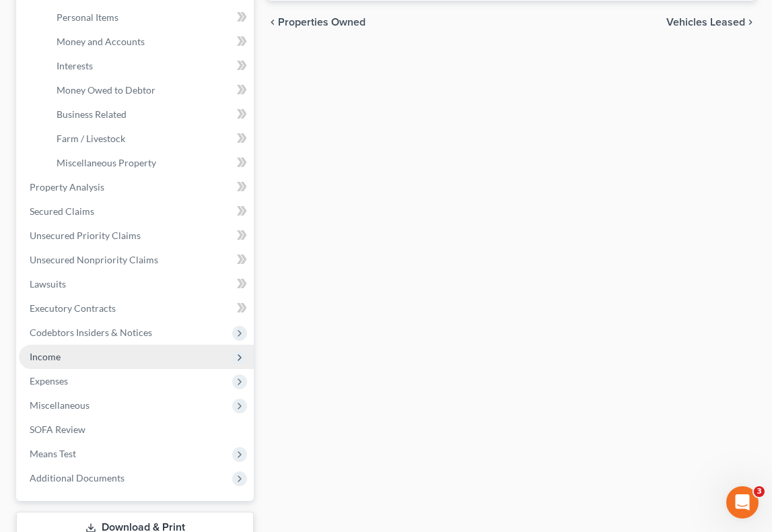
click at [134, 345] on span "Income" at bounding box center [136, 357] width 235 height 24
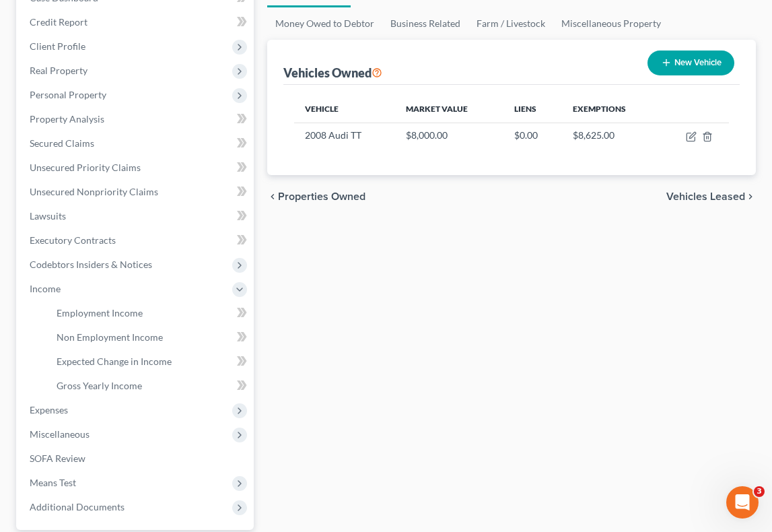
scroll to position [162, 0]
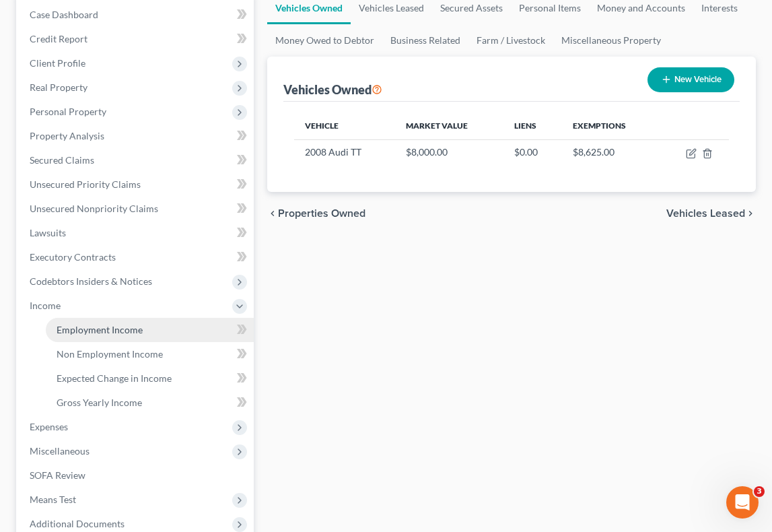
click at [151, 318] on link "Employment Income" at bounding box center [150, 330] width 208 height 24
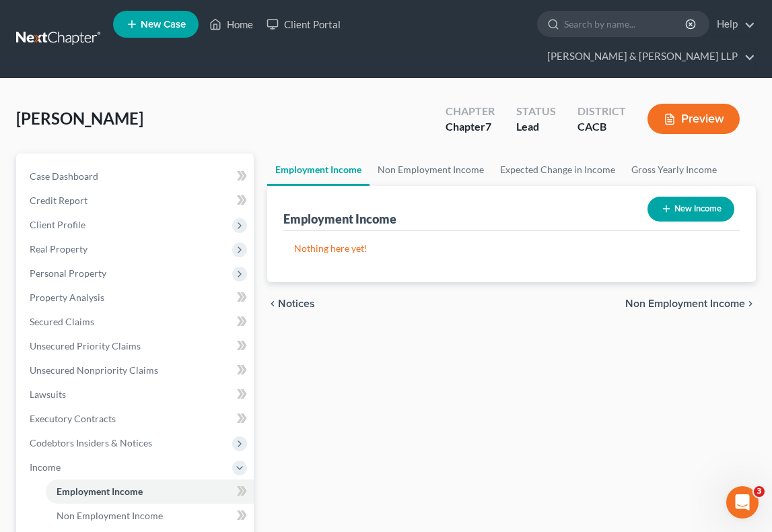
click at [666, 203] on icon "button" at bounding box center [666, 208] width 11 height 11
select select "0"
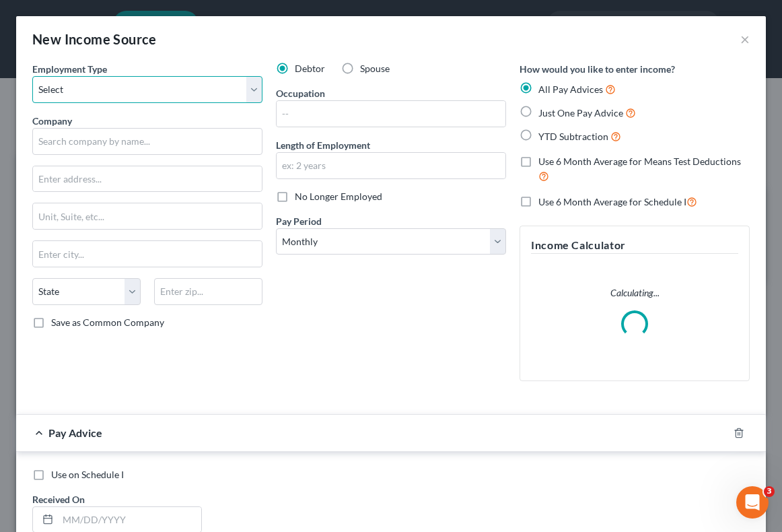
click at [131, 85] on select "Select Full or [DEMOGRAPHIC_DATA] Employment Self Employment" at bounding box center [147, 89] width 230 height 27
select select "0"
click at [32, 76] on select "Select Full or [DEMOGRAPHIC_DATA] Employment Self Employment" at bounding box center [147, 89] width 230 height 27
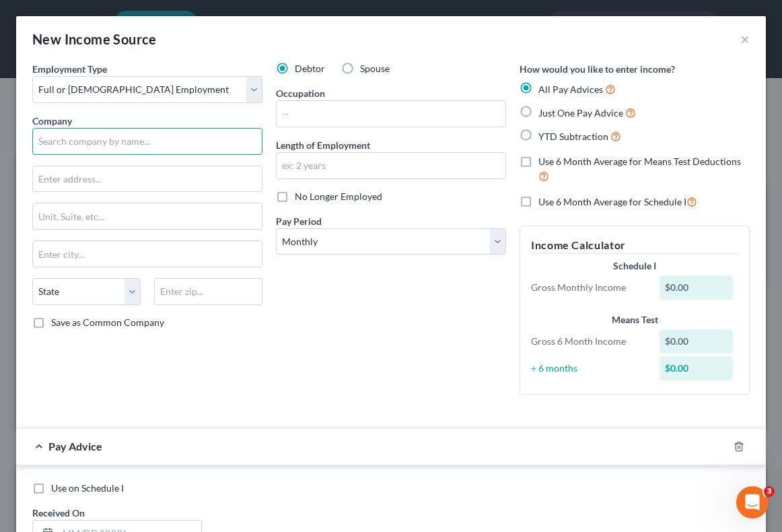
click at [134, 135] on input "text" at bounding box center [147, 141] width 230 height 27
type input "Blake School"
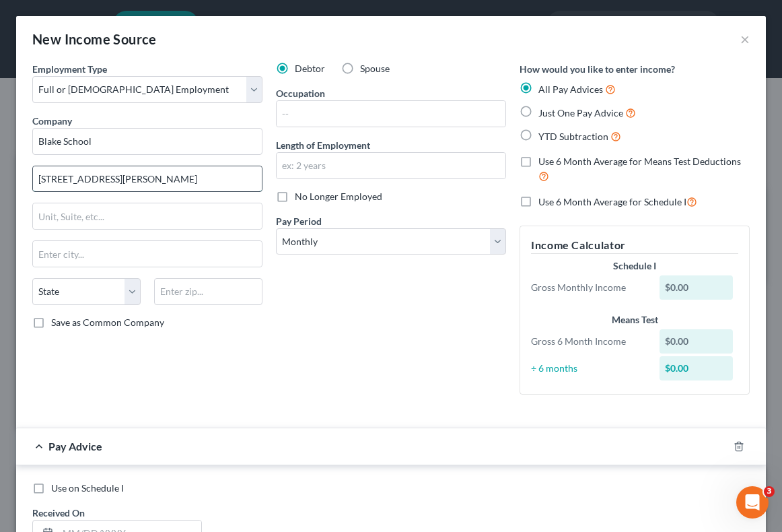
click at [71, 174] on input "[STREET_ADDRESS][PERSON_NAME]" at bounding box center [147, 179] width 229 height 26
type input "[STREET_ADDRESS][PERSON_NAME]"
type input "Ste #G #J"
type input "Rosemead"
select select "4"
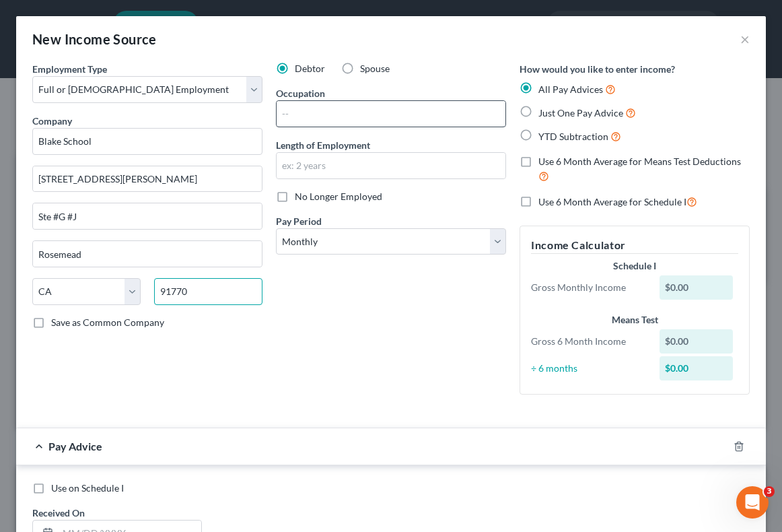
type input "91770"
click at [372, 115] on input "text" at bounding box center [391, 114] width 229 height 26
type input "Lifeguard"
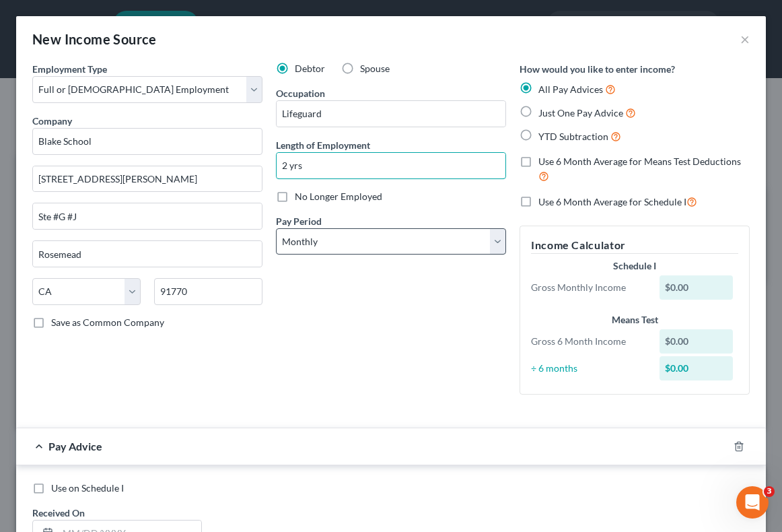
type input "2 yrs"
click at [448, 242] on select "Select Monthly Twice Monthly Every Other Week Weekly" at bounding box center [391, 241] width 230 height 27
select select "1"
click at [276, 228] on select "Select Monthly Twice Monthly Every Other Week Weekly" at bounding box center [391, 241] width 230 height 27
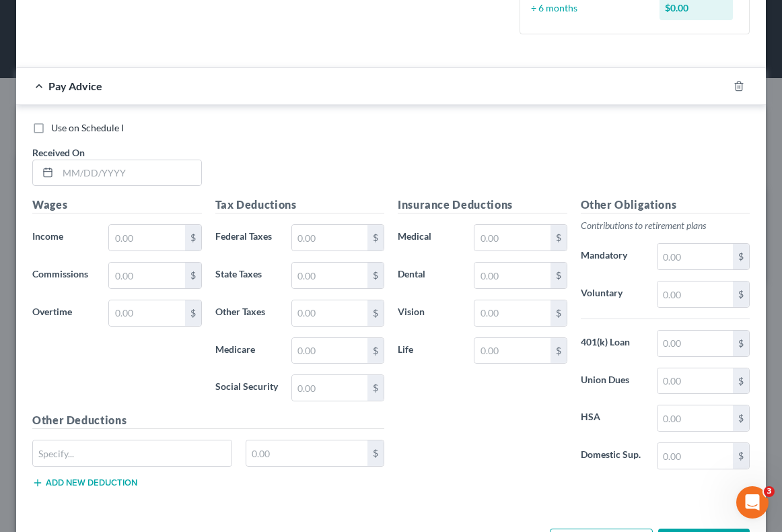
scroll to position [394, 0]
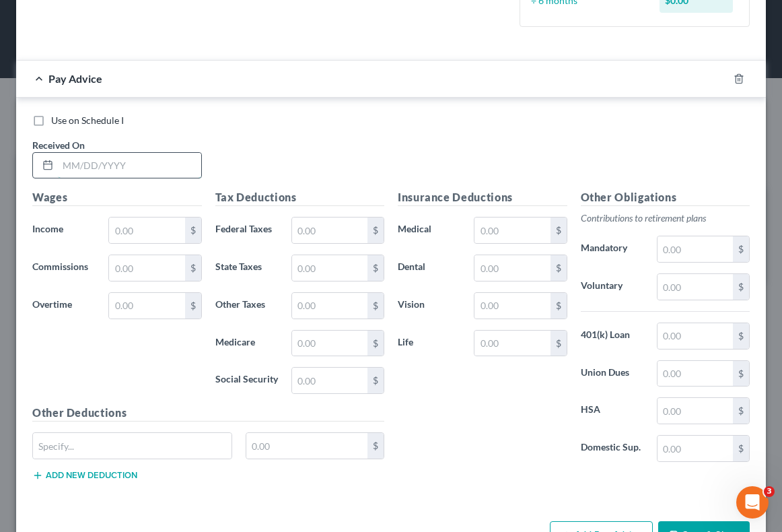
click at [166, 174] on input "text" at bounding box center [129, 166] width 143 height 26
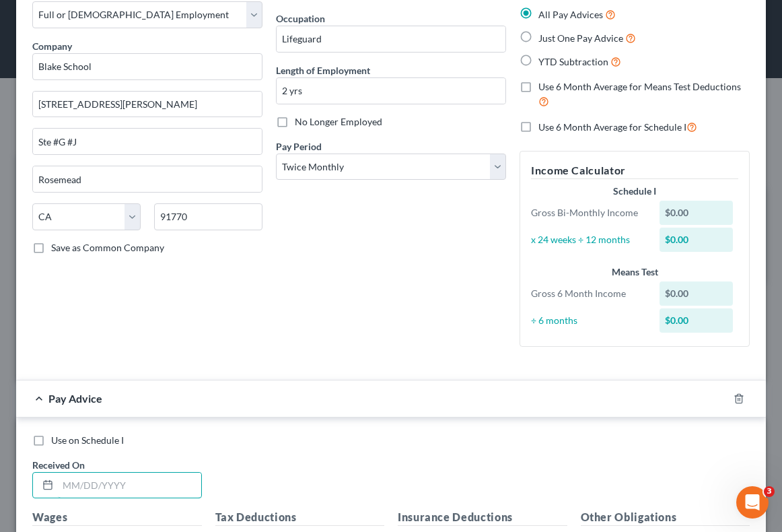
scroll to position [60, 0]
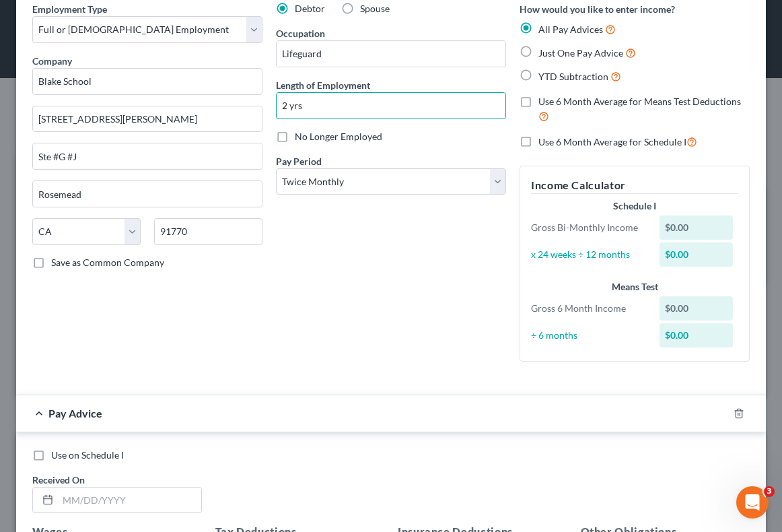
drag, startPoint x: 328, startPoint y: 108, endPoint x: 260, endPoint y: 100, distance: 67.9
click at [260, 100] on div "Employment Type * Select Full or [DEMOGRAPHIC_DATA] Employment Self Employment …" at bounding box center [391, 193] width 731 height 382
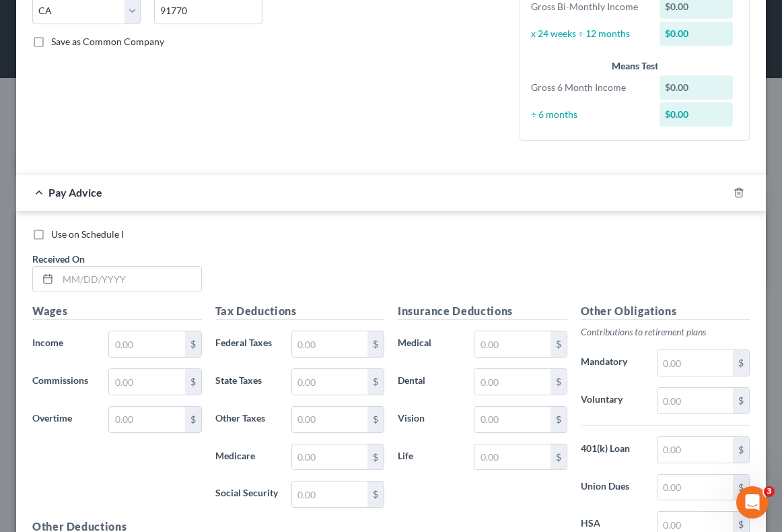
scroll to position [282, 0]
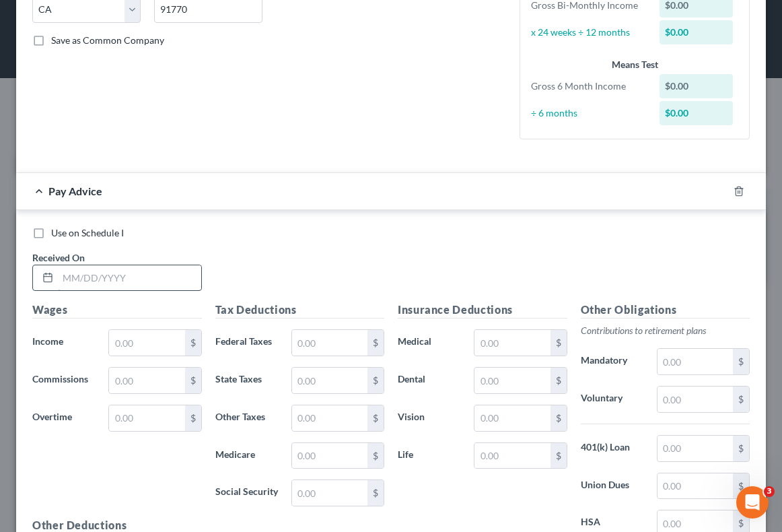
type input "3 months"
click at [117, 281] on input "text" at bounding box center [129, 278] width 143 height 26
click at [144, 341] on input "text" at bounding box center [146, 343] width 75 height 26
click at [70, 276] on input "820/2025" at bounding box center [129, 278] width 143 height 26
type input "[DATE]"
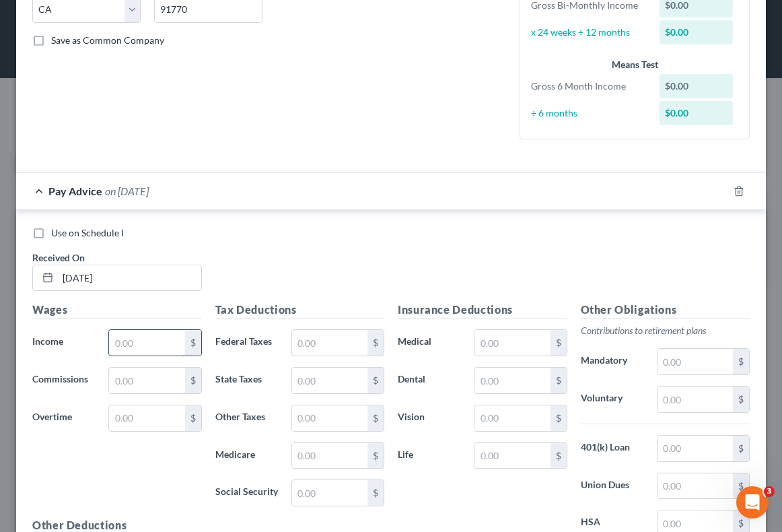
click at [140, 340] on input "text" at bounding box center [146, 343] width 75 height 26
type input "5"
type input "6"
type input "546"
type input "6.55"
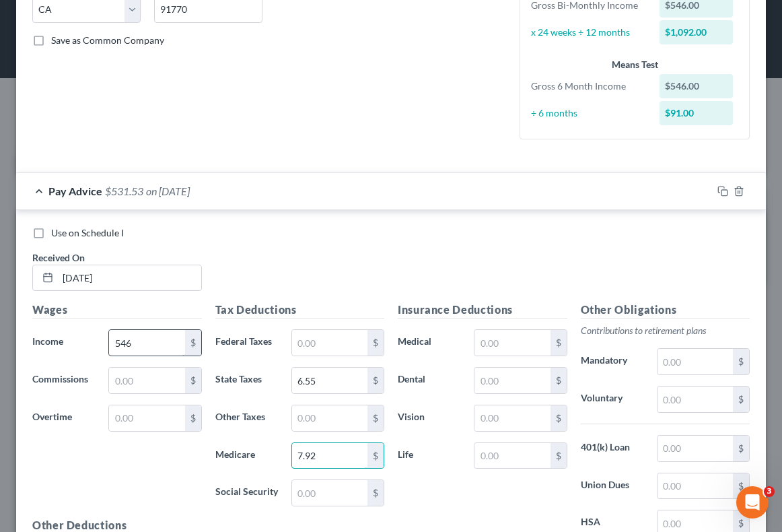
type input "7.92"
type input "33.86"
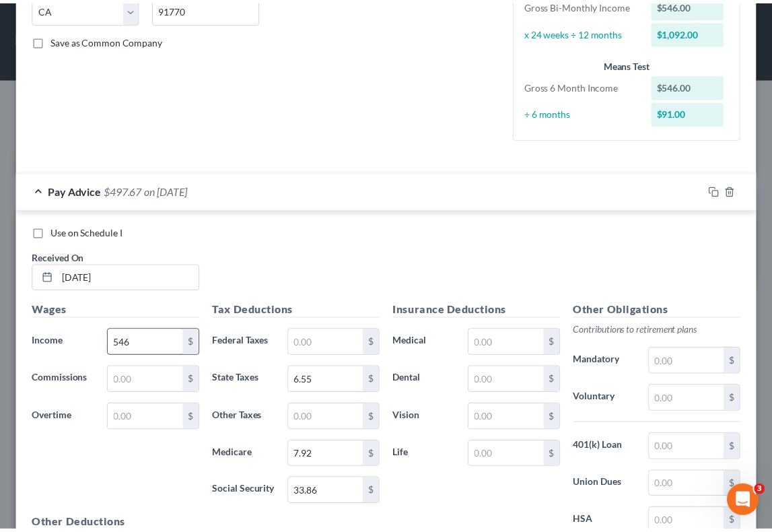
scroll to position [452, 0]
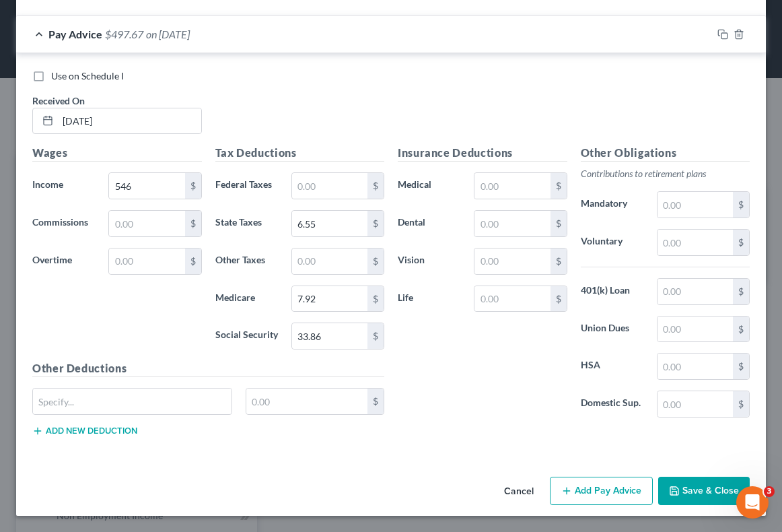
click at [707, 495] on button "Save & Close" at bounding box center [704, 490] width 92 height 28
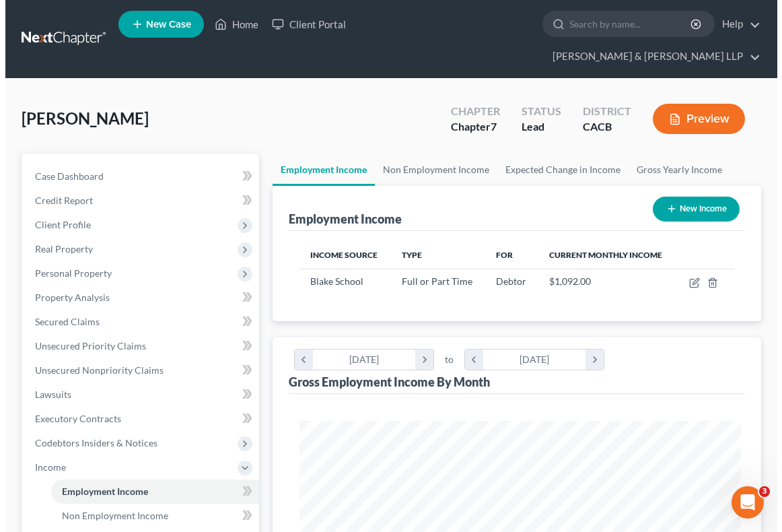
scroll to position [672774, 672530]
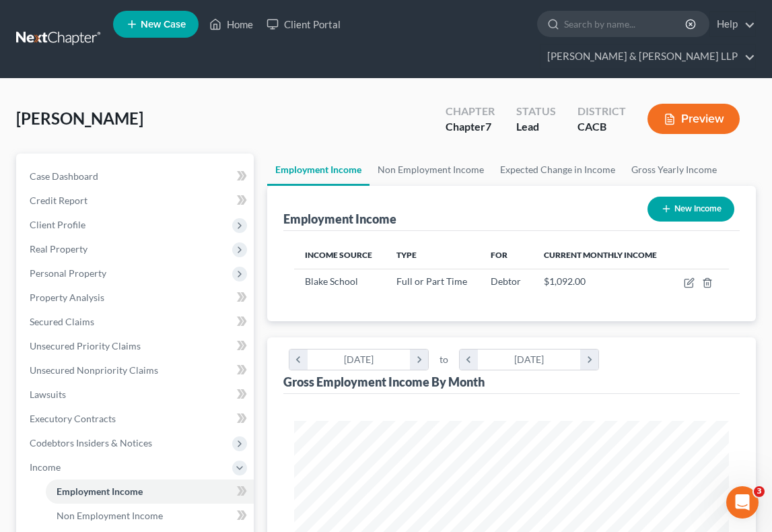
click at [678, 197] on button "New Income" at bounding box center [690, 209] width 87 height 25
select select "0"
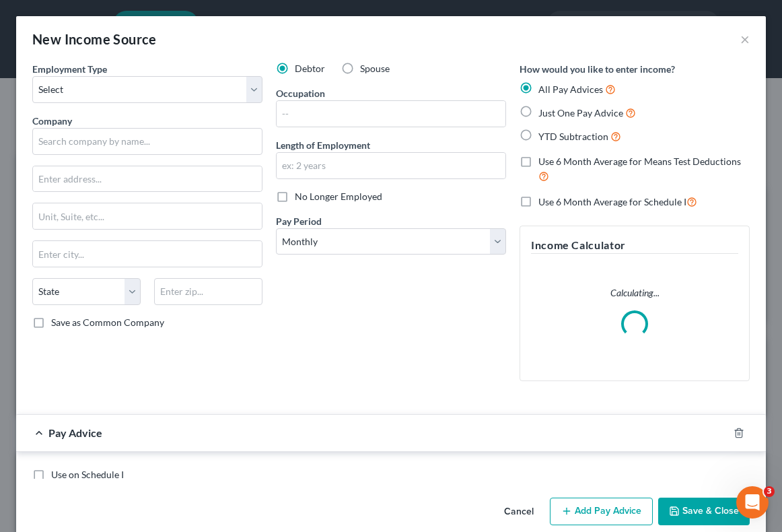
scroll to position [221, 468]
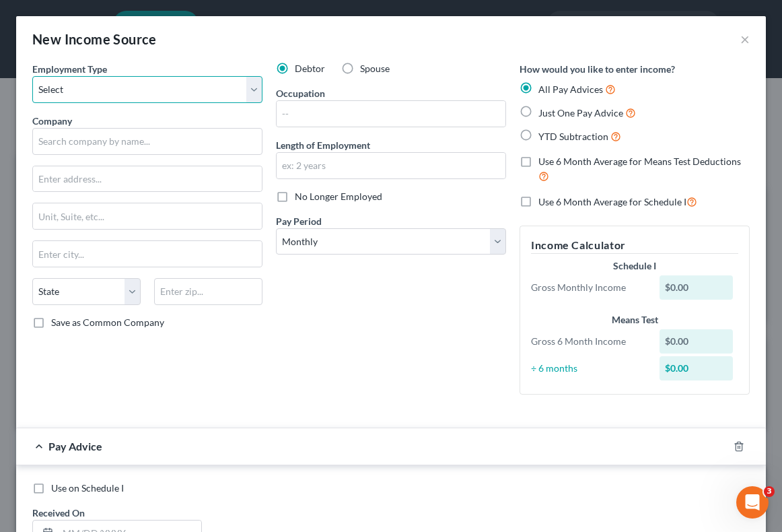
click at [117, 100] on select "Select Full or [DEMOGRAPHIC_DATA] Employment Self Employment" at bounding box center [147, 89] width 230 height 27
select select "0"
click at [32, 76] on select "Select Full or [DEMOGRAPHIC_DATA] Employment Self Employment" at bounding box center [147, 89] width 230 height 27
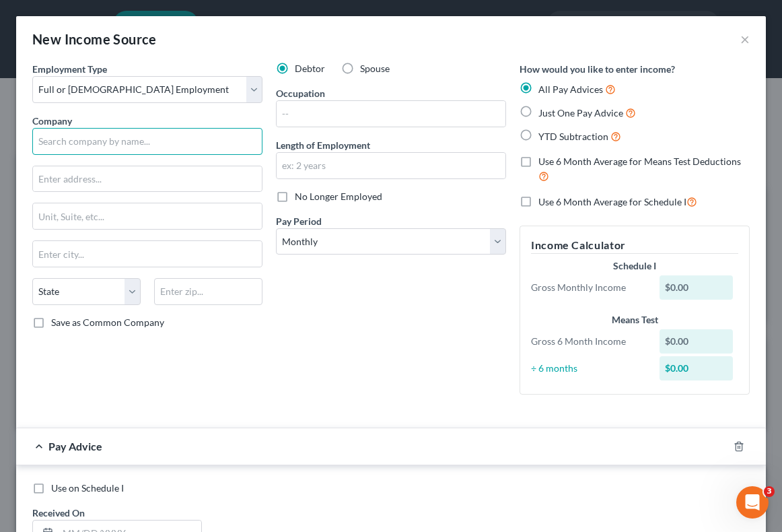
click at [118, 143] on input "text" at bounding box center [147, 141] width 230 height 27
type input "County of [GEOGRAPHIC_DATA]"
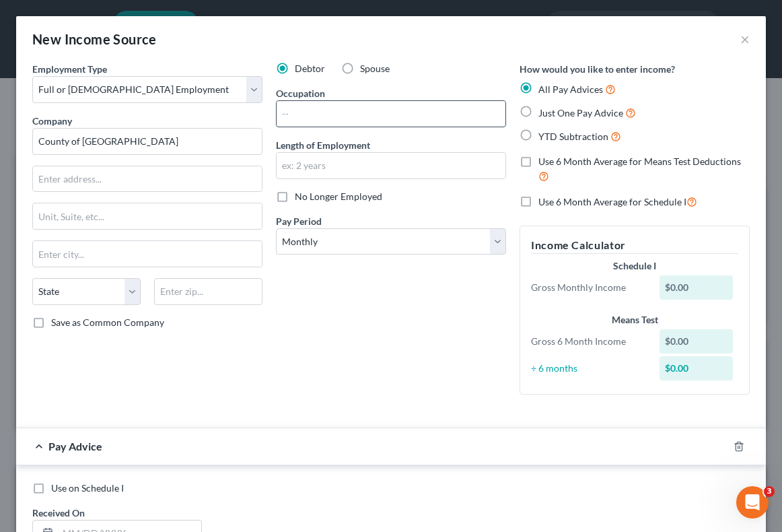
click at [303, 118] on input "text" at bounding box center [391, 114] width 229 height 26
type input "Lifeguard"
click at [200, 172] on input "text" at bounding box center [147, 179] width 229 height 26
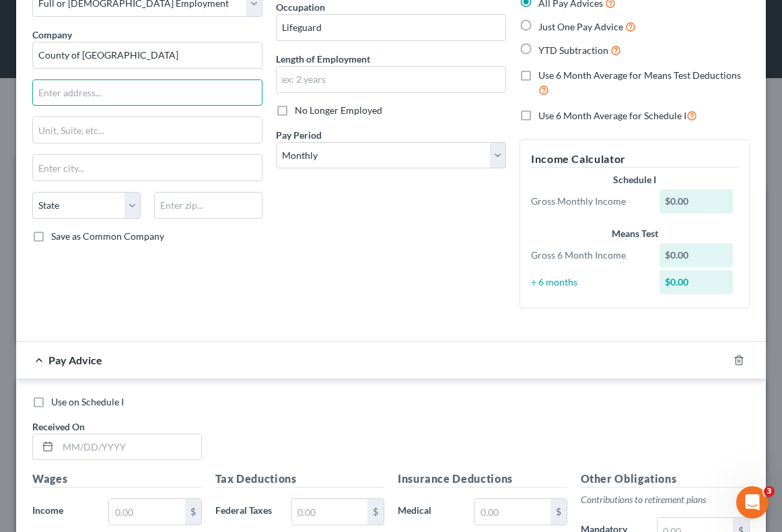
scroll to position [85, 0]
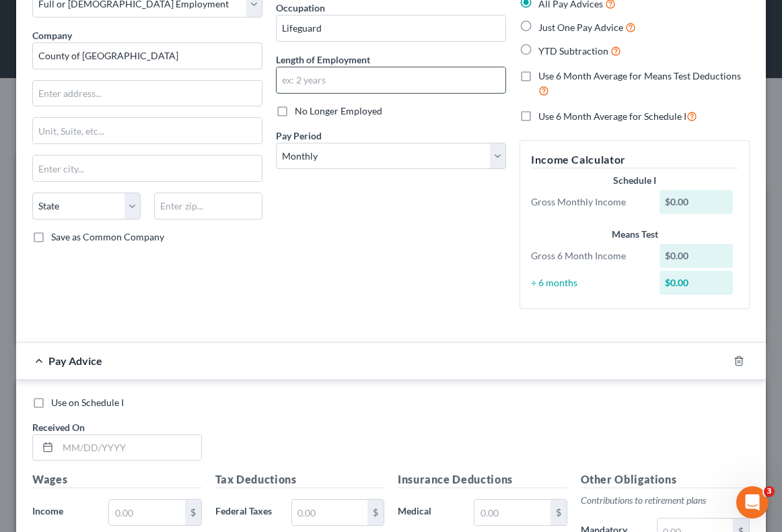
click at [351, 69] on input "text" at bounding box center [391, 80] width 229 height 26
type input "3 yrs"
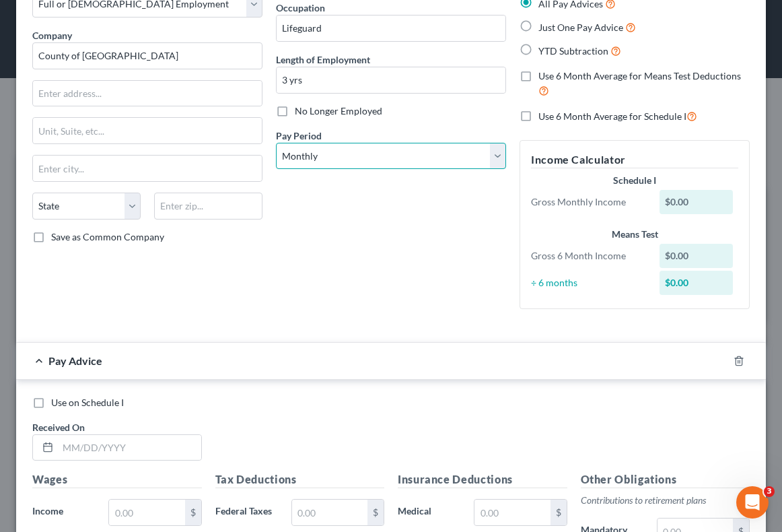
click at [381, 162] on select "Select Monthly Twice Monthly Every Other Week Weekly" at bounding box center [391, 156] width 230 height 27
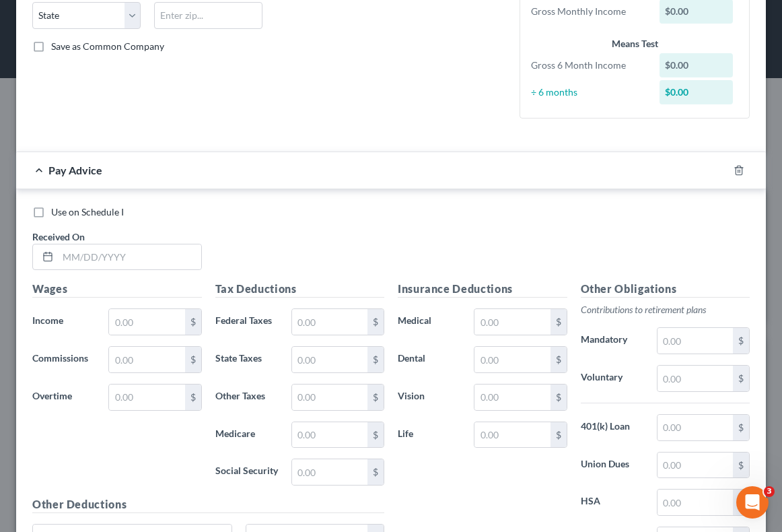
scroll to position [277, 0]
click at [136, 268] on input "text" at bounding box center [129, 257] width 143 height 26
type input "[DATE]"
click at [118, 324] on input "0,884" at bounding box center [146, 321] width 75 height 26
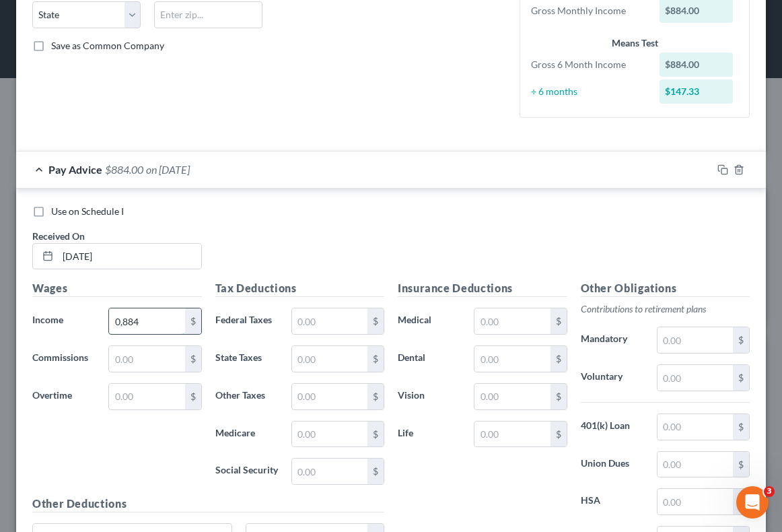
click at [136, 321] on input "0,884" at bounding box center [146, 321] width 75 height 26
type input "884.00"
type input "21.92"
type input "8.56"
type input "13.20"
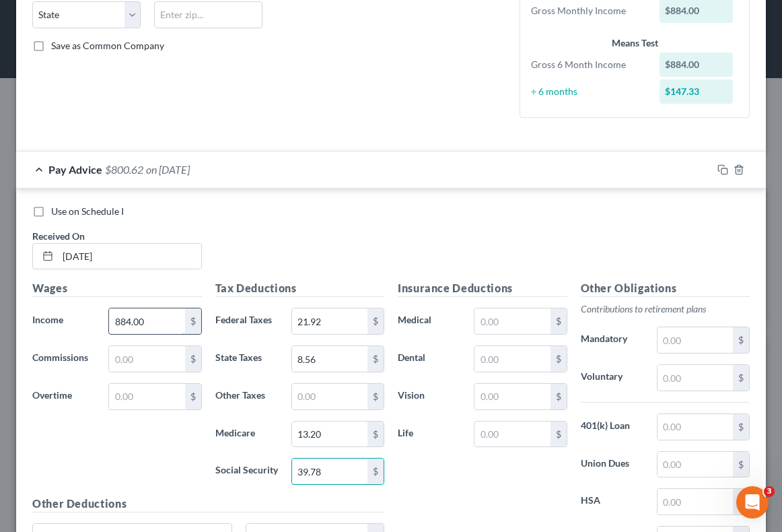
type input "39.78"
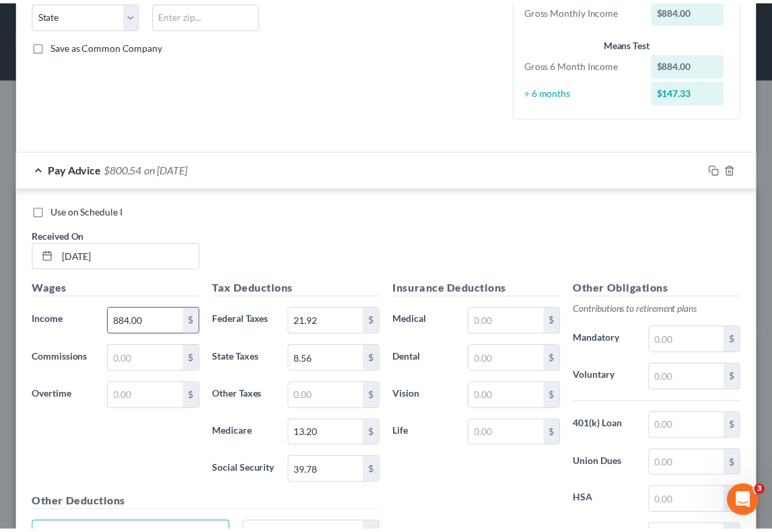
scroll to position [425, 0]
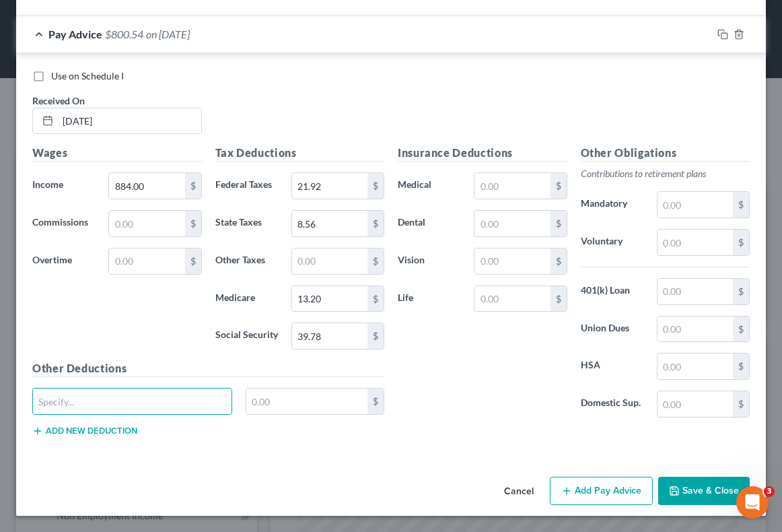
click at [691, 489] on button "Save & Close" at bounding box center [704, 490] width 92 height 28
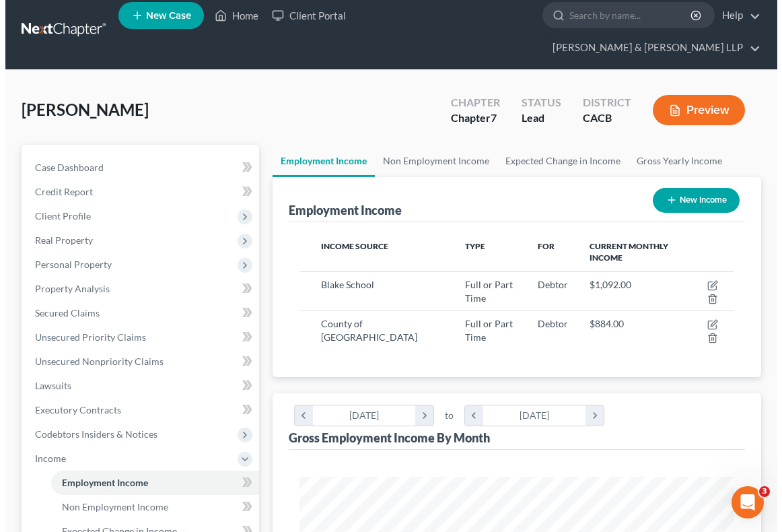
scroll to position [11, 0]
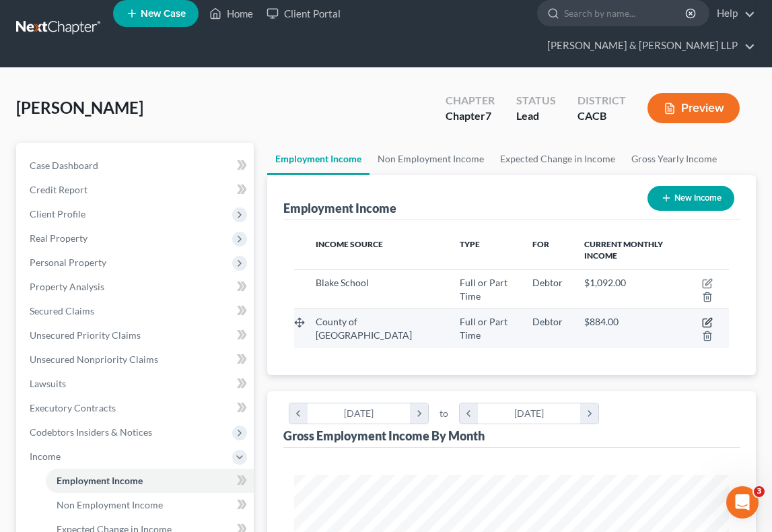
click at [705, 317] on icon "button" at bounding box center [707, 322] width 11 height 11
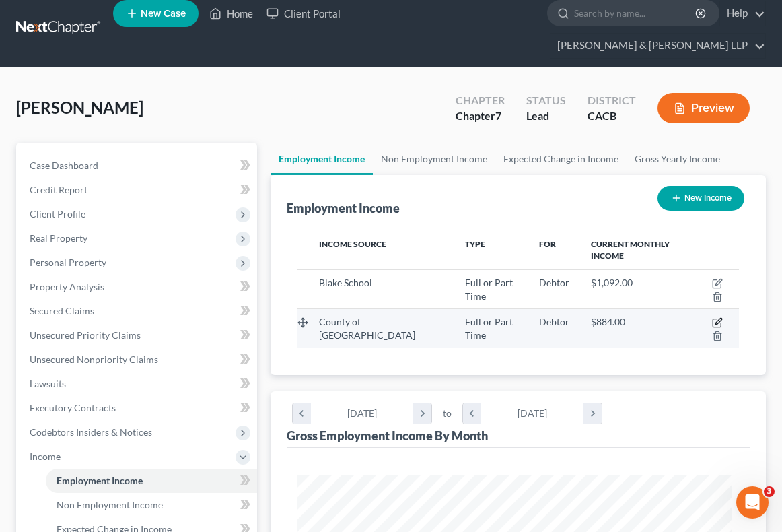
scroll to position [221, 468]
select select "0"
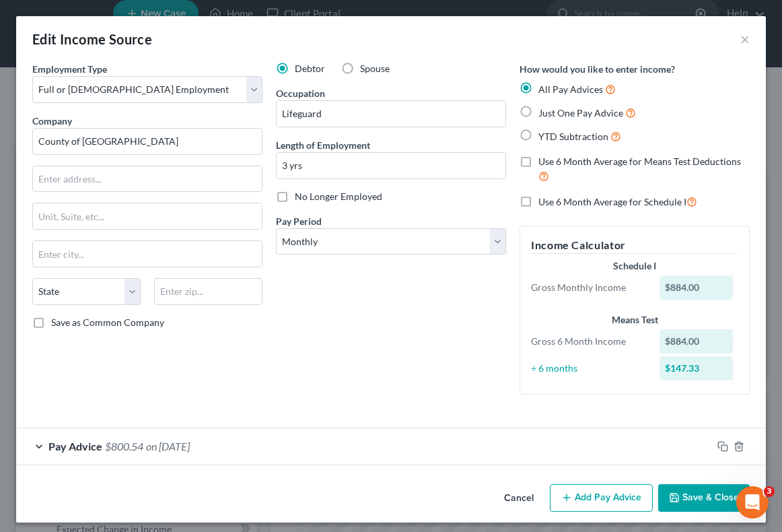
click at [594, 486] on button "Add Pay Advice" at bounding box center [601, 498] width 103 height 28
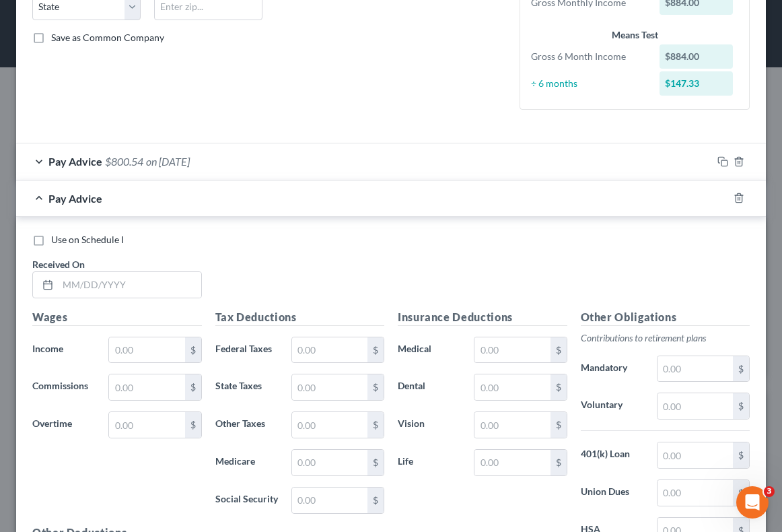
scroll to position [285, 0]
click at [128, 291] on input "text" at bounding box center [129, 284] width 143 height 26
type input "[DATE]"
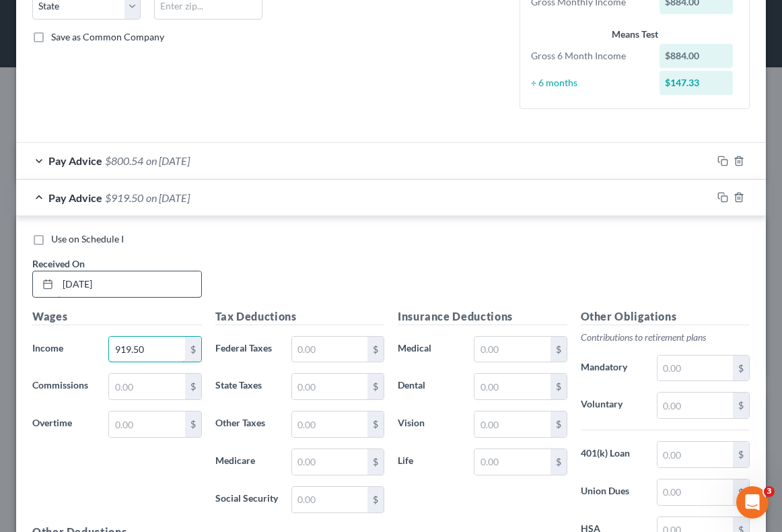
type input "919.50"
type input "878.12"
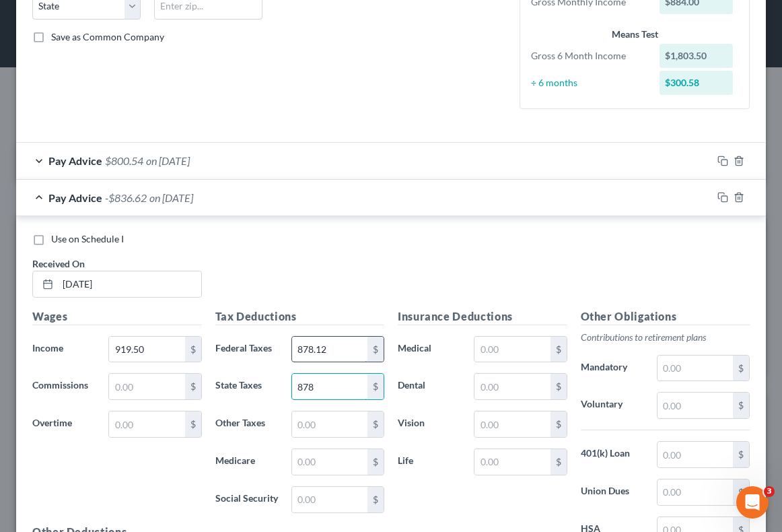
type input "878"
type input "25.31"
type input "9.31"
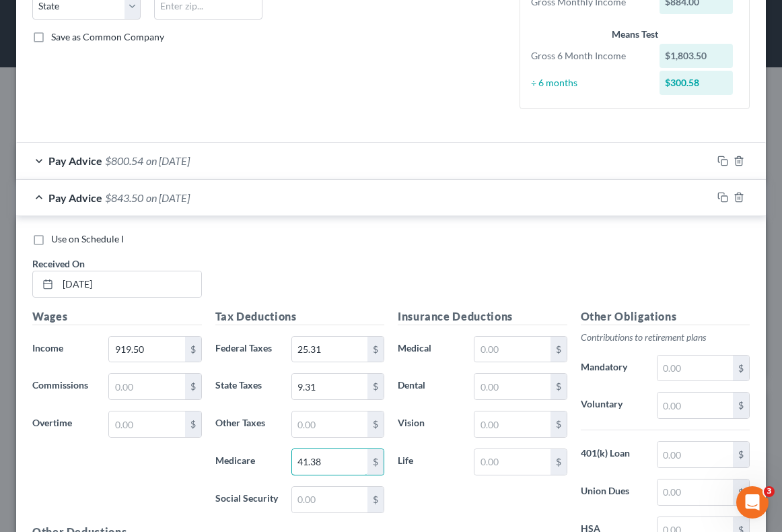
type input "41.38"
type input "13.78"
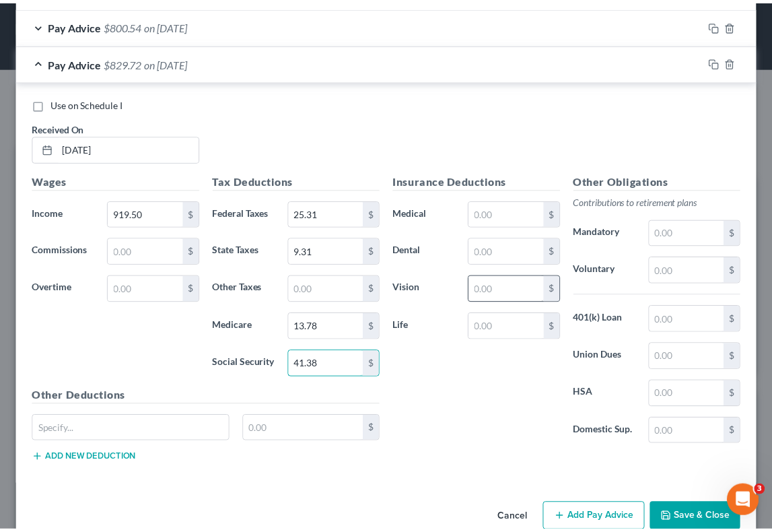
scroll to position [462, 0]
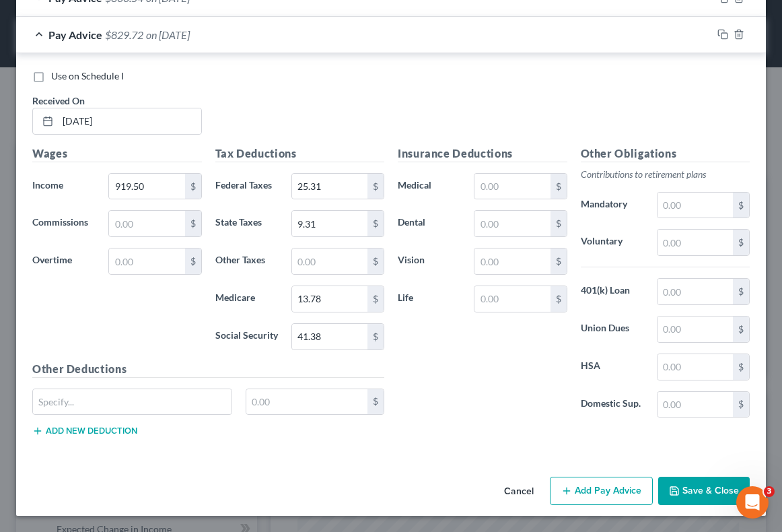
click at [677, 489] on button "Save & Close" at bounding box center [704, 490] width 92 height 28
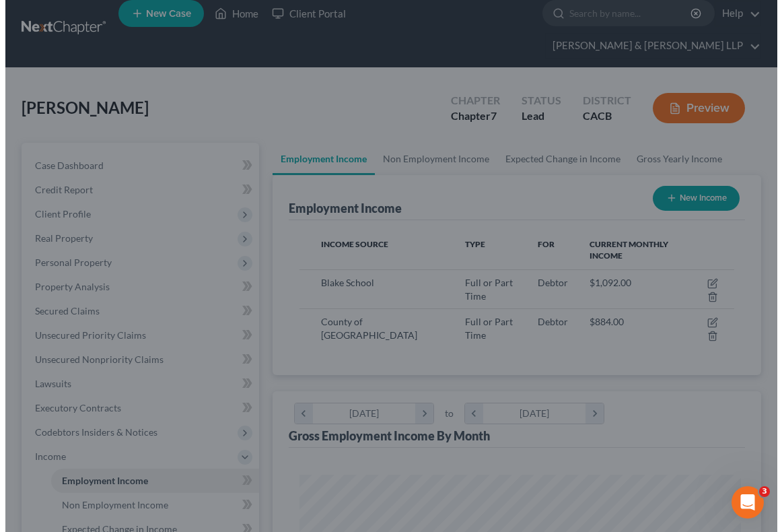
scroll to position [672774, 672530]
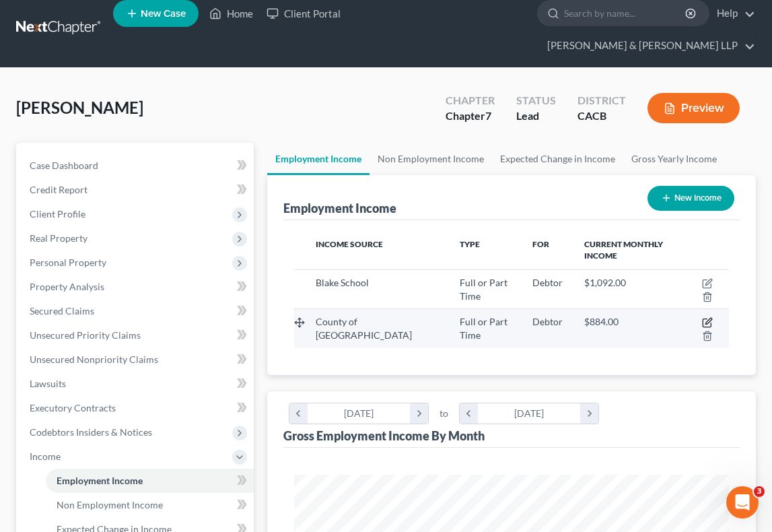
click at [707, 318] on icon "button" at bounding box center [708, 321] width 6 height 6
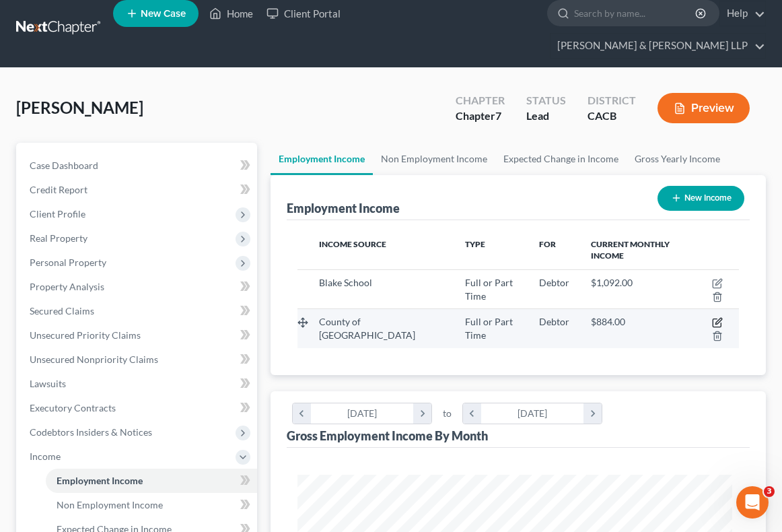
scroll to position [221, 468]
select select "0"
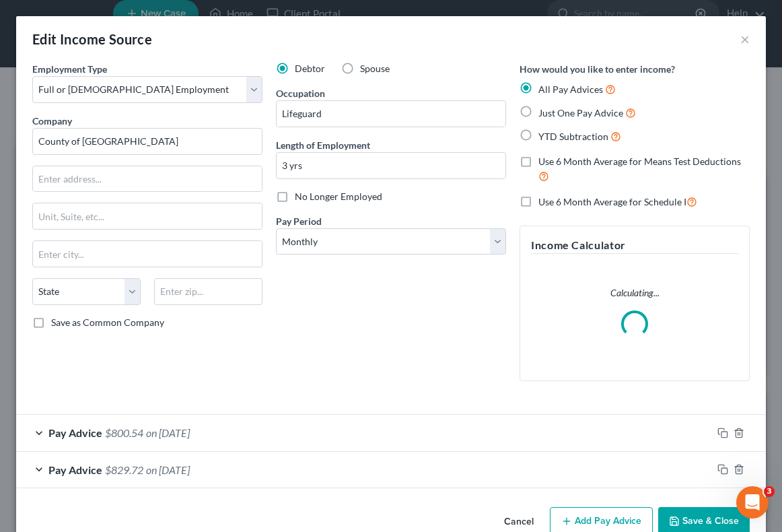
scroll to position [30, 0]
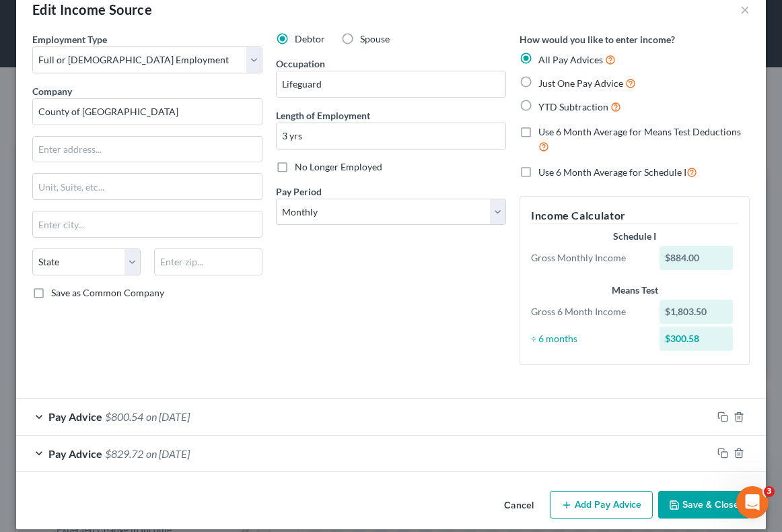
click at [598, 501] on button "Add Pay Advice" at bounding box center [601, 505] width 103 height 28
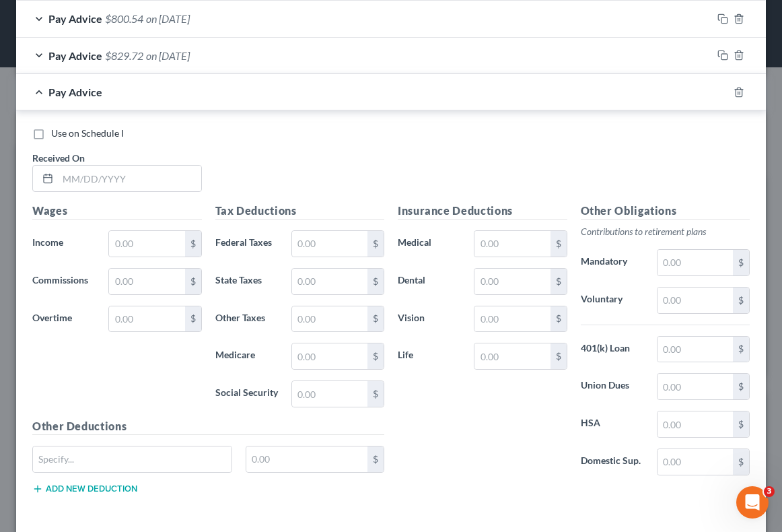
scroll to position [428, 0]
click at [143, 165] on input "text" at bounding box center [129, 178] width 143 height 26
type input "[DATE]"
type input "2"
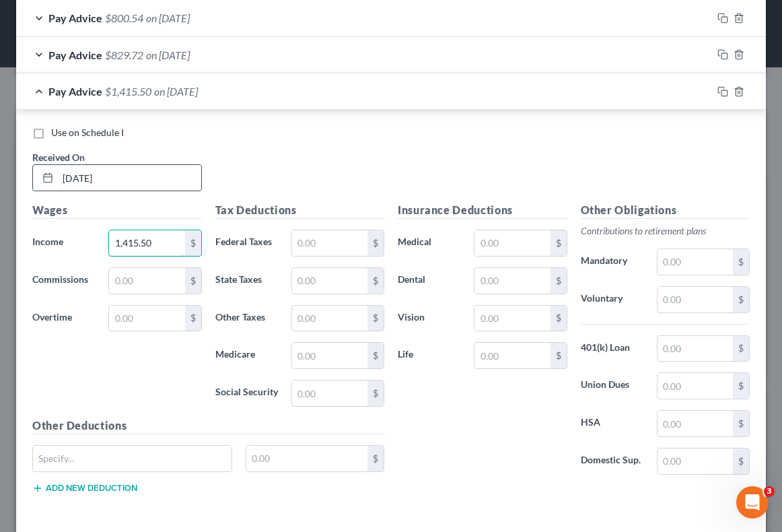
type input "1,415.50"
click at [343, 236] on input "text" at bounding box center [329, 243] width 75 height 26
type input "77.27"
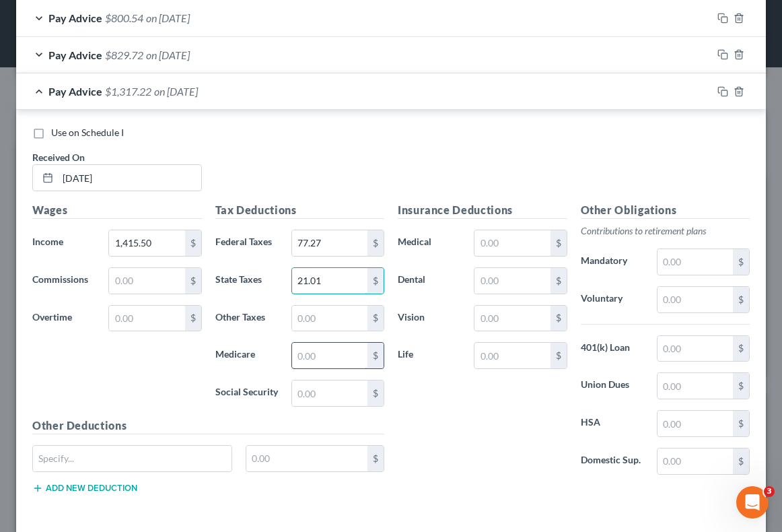
type input "21.01"
click at [333, 351] on input "text" at bounding box center [329, 356] width 75 height 26
type input "21.14"
click at [325, 402] on input "text" at bounding box center [329, 393] width 75 height 26
type input "83.70"
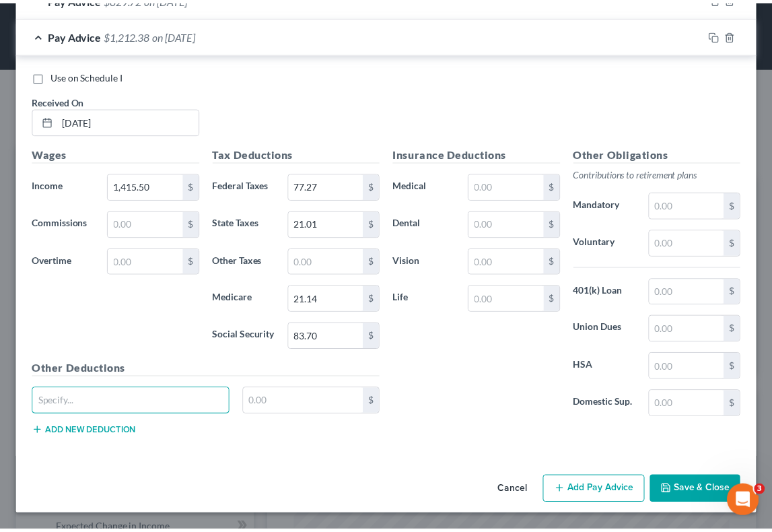
scroll to position [498, 0]
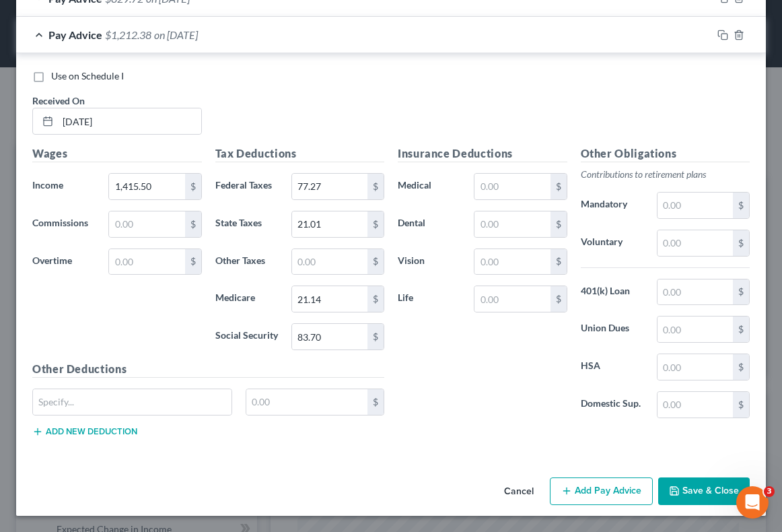
click at [676, 491] on button "Save & Close" at bounding box center [704, 491] width 92 height 28
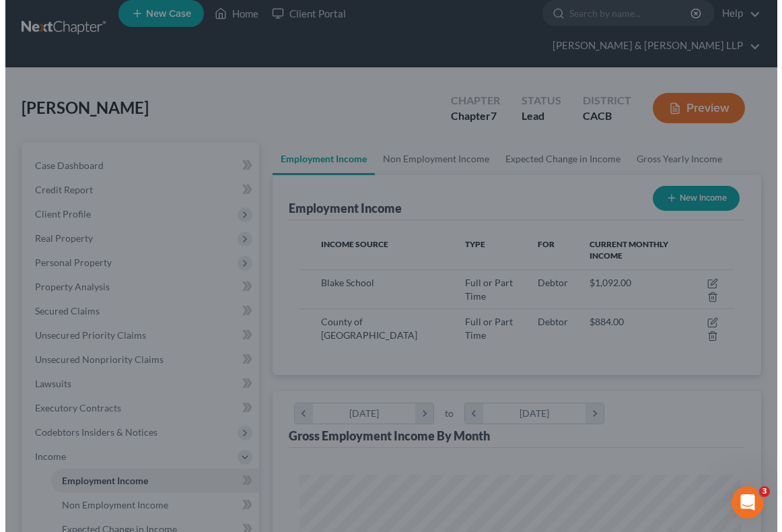
scroll to position [672774, 672530]
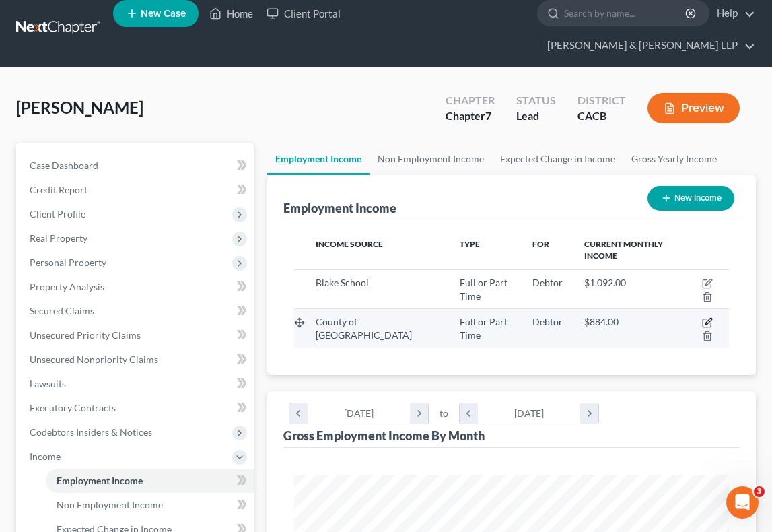
click at [706, 317] on icon "button" at bounding box center [707, 322] width 11 height 11
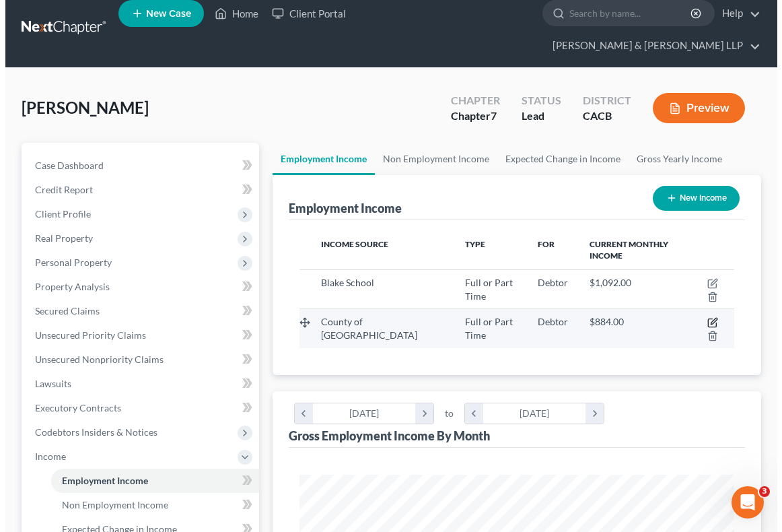
scroll to position [221, 468]
select select "0"
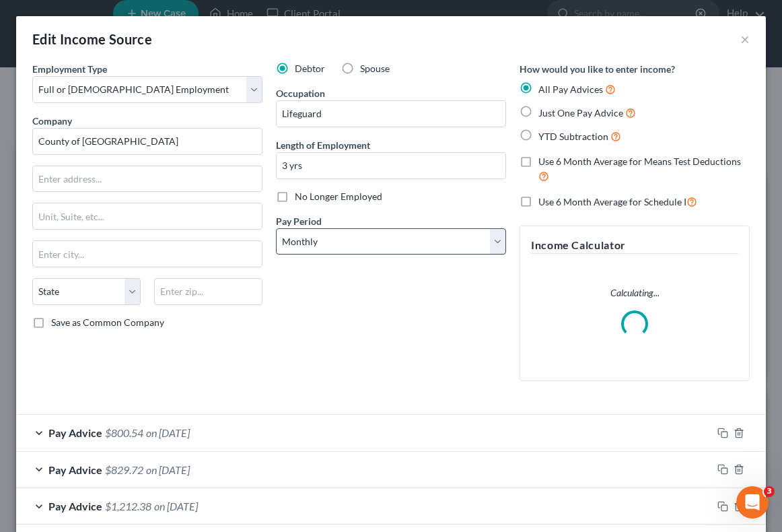
scroll to position [67, 0]
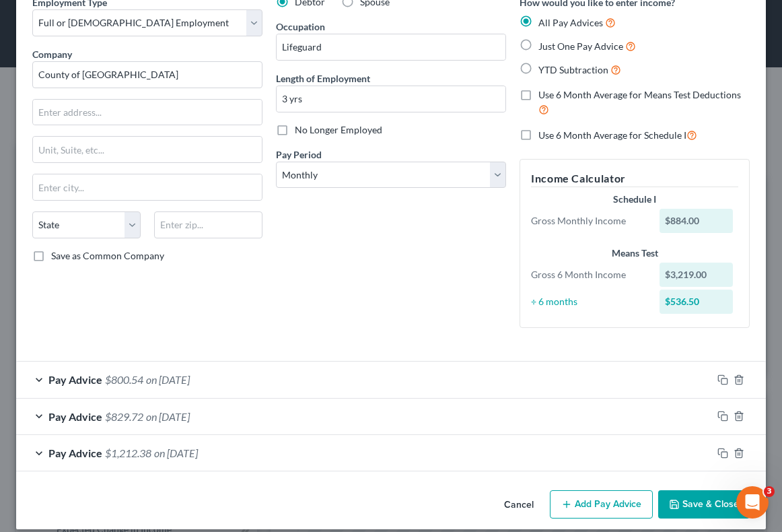
click at [630, 492] on button "Add Pay Advice" at bounding box center [601, 504] width 103 height 28
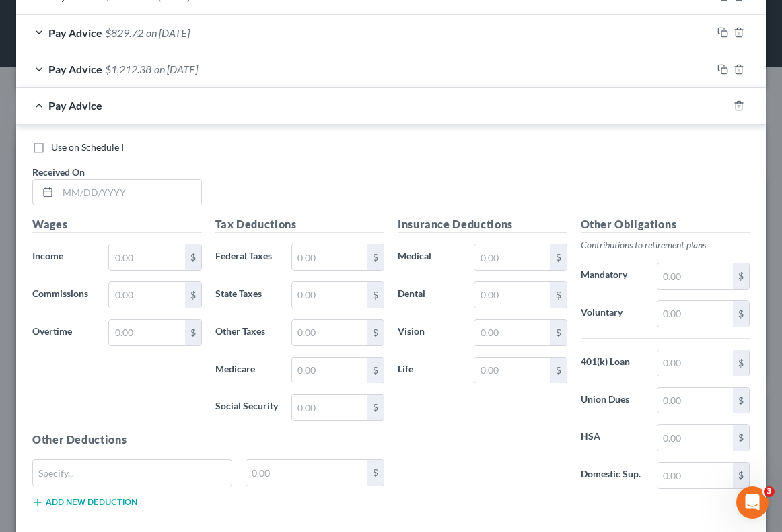
scroll to position [451, 0]
click at [109, 194] on input "text" at bounding box center [129, 192] width 143 height 26
type input "[DATE]"
type input "1,547.25"
click at [338, 254] on input "text" at bounding box center [329, 257] width 75 height 26
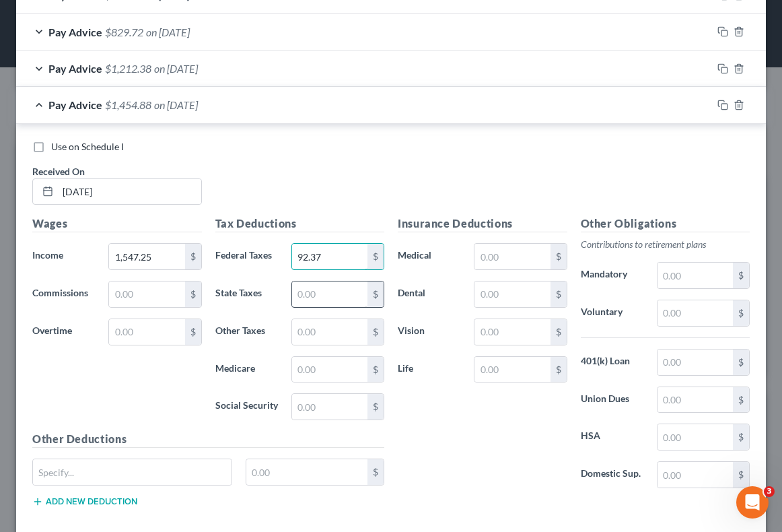
type input "92.37"
click at [342, 297] on input "text" at bounding box center [329, 294] width 75 height 26
type input "26.55"
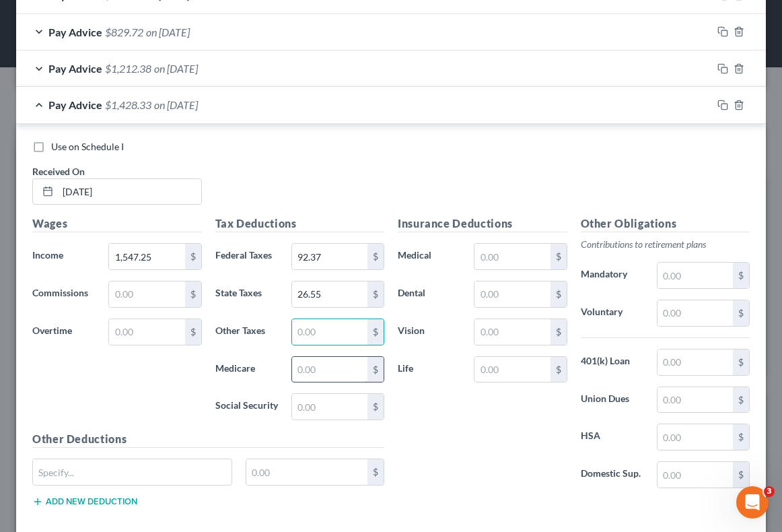
click at [332, 363] on input "text" at bounding box center [329, 370] width 75 height 26
type input "23.11"
click at [330, 410] on input "text" at bounding box center [329, 407] width 75 height 26
type input "69.63"
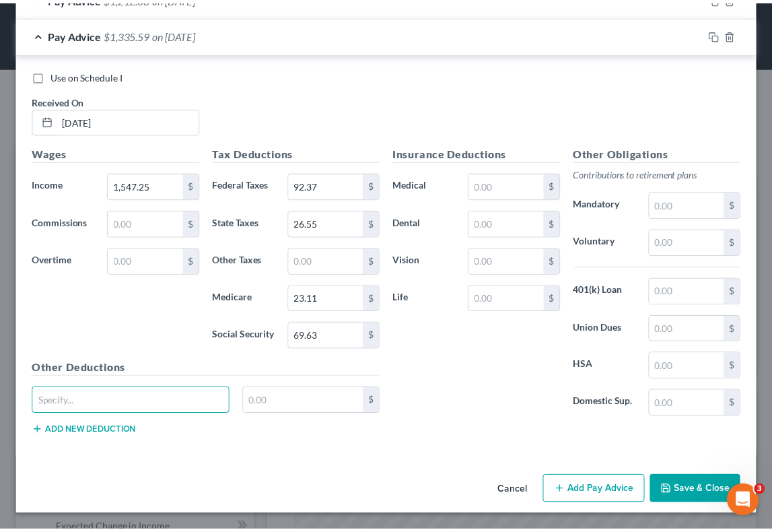
scroll to position [535, 0]
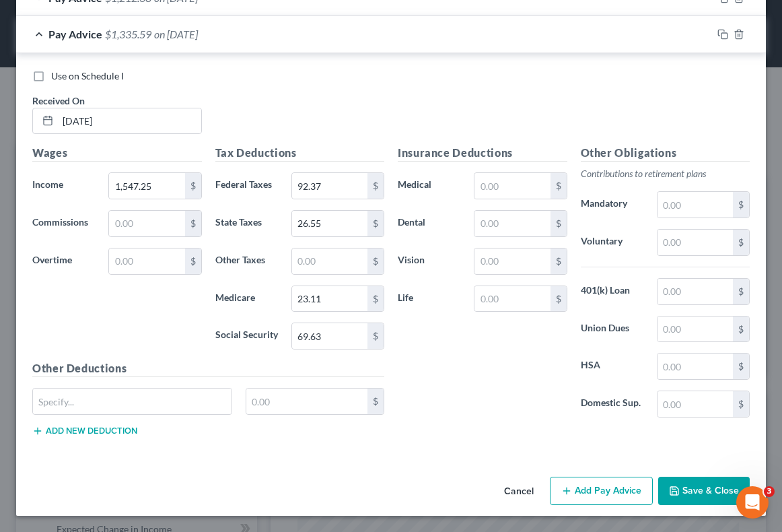
click at [703, 492] on button "Save & Close" at bounding box center [704, 490] width 92 height 28
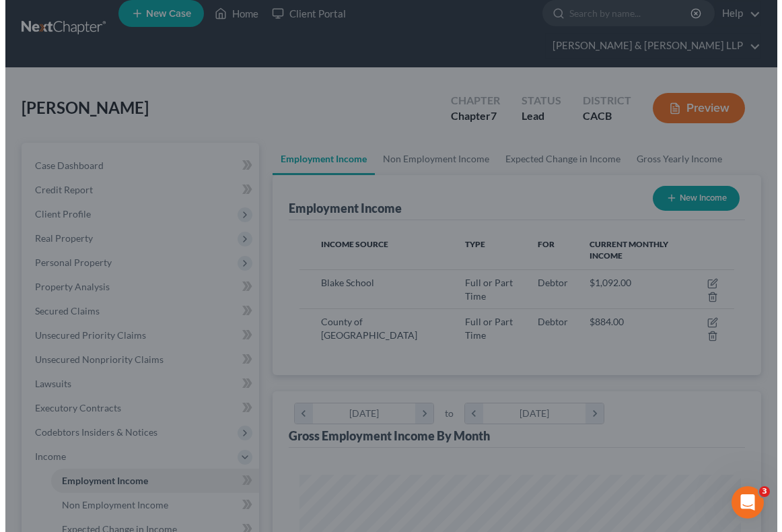
scroll to position [672774, 672530]
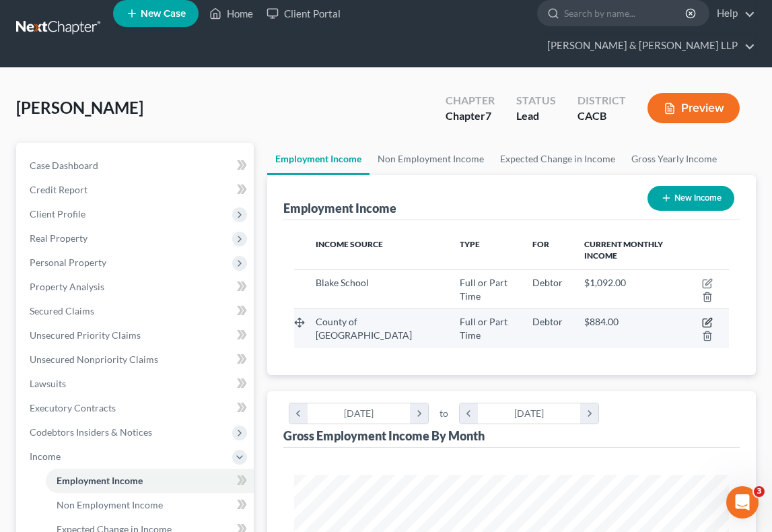
click at [705, 319] on icon "button" at bounding box center [707, 323] width 8 height 8
select select "0"
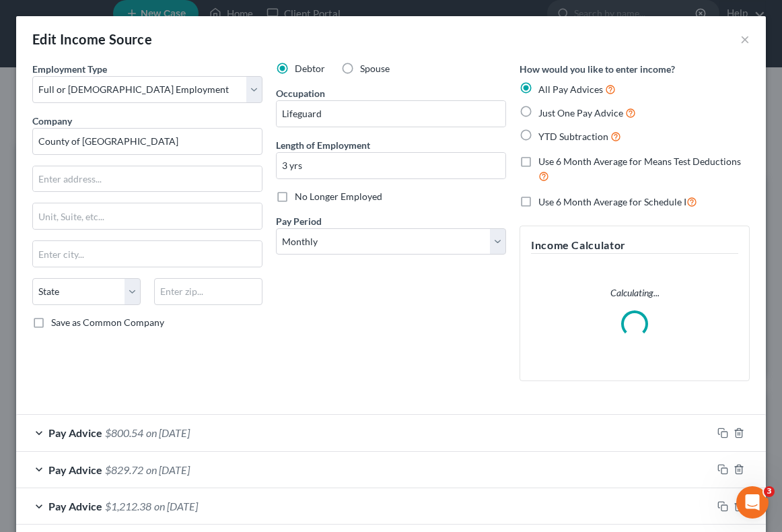
scroll to position [103, 0]
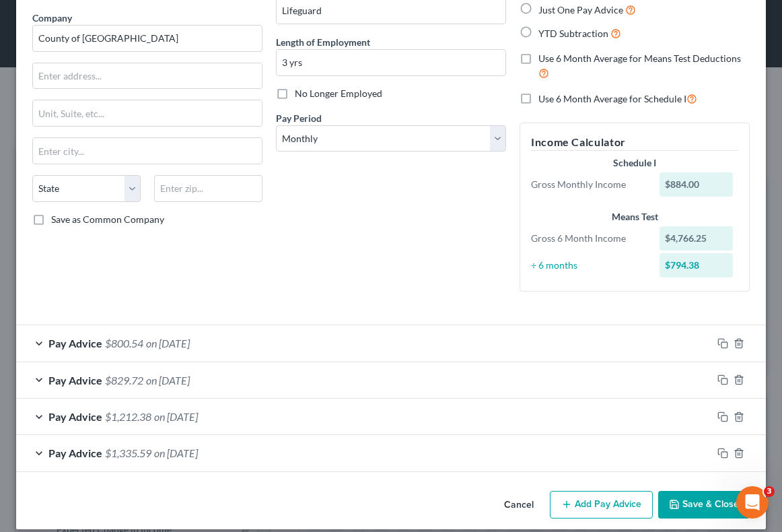
click at [609, 495] on button "Add Pay Advice" at bounding box center [601, 505] width 103 height 28
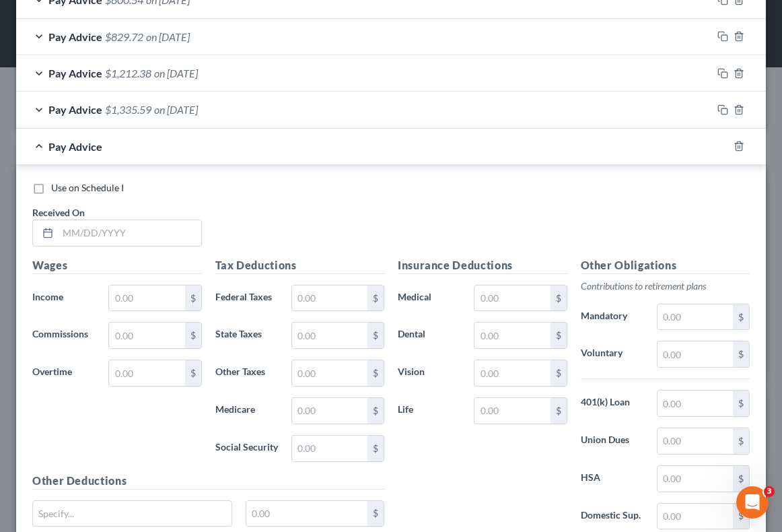
scroll to position [447, 0]
click at [59, 233] on input "text" at bounding box center [129, 232] width 143 height 26
type input "[DATE]"
click at [133, 309] on input "text" at bounding box center [146, 298] width 75 height 26
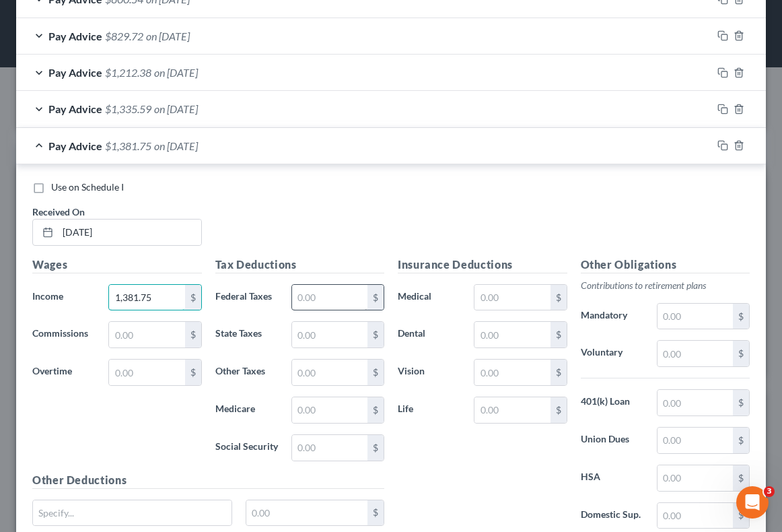
type input "1,381.75"
click at [332, 299] on input "text" at bounding box center [329, 298] width 75 height 26
type input "73.41"
click at [336, 332] on input "text" at bounding box center [329, 335] width 75 height 26
type input "19.60"
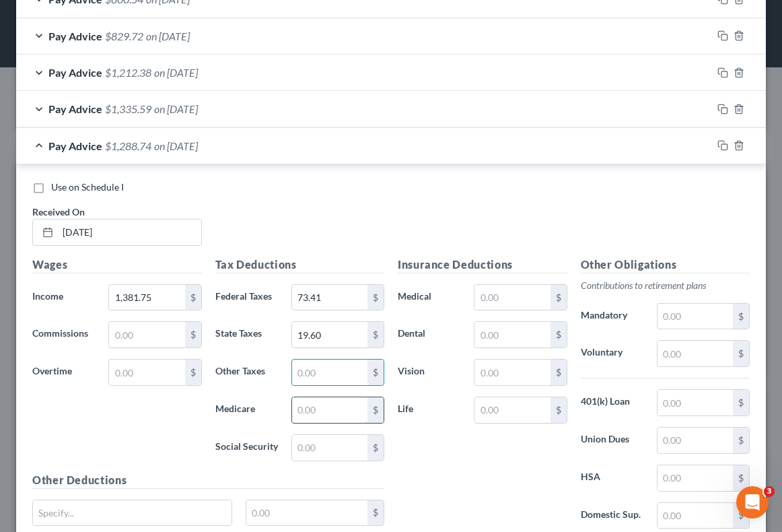
click at [328, 410] on input "text" at bounding box center [329, 410] width 75 height 26
type input "20.83"
click at [331, 450] on input "text" at bounding box center [329, 448] width 75 height 26
type input "62.18"
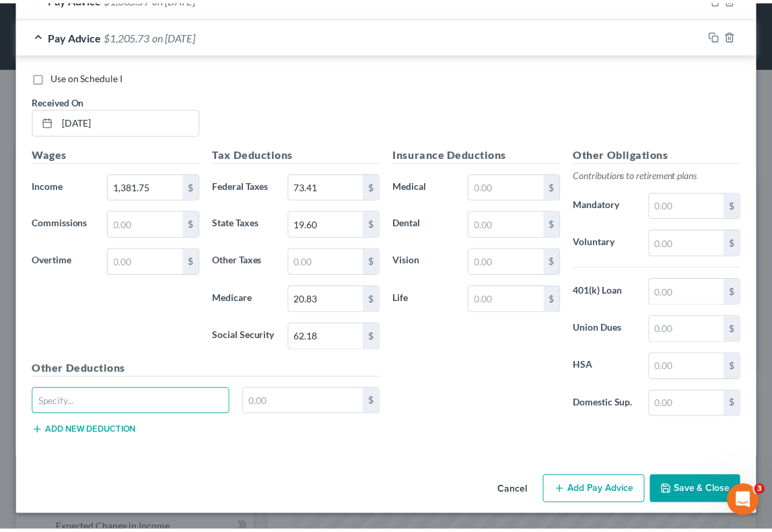
scroll to position [571, 0]
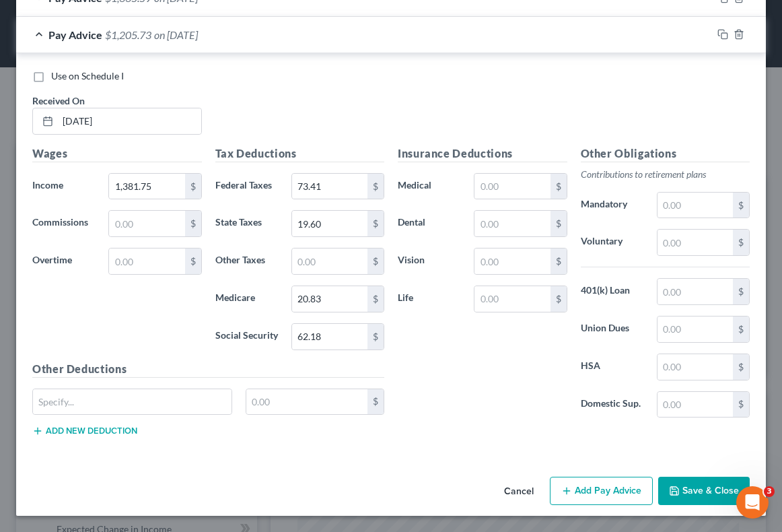
click at [686, 496] on button "Save & Close" at bounding box center [704, 490] width 92 height 28
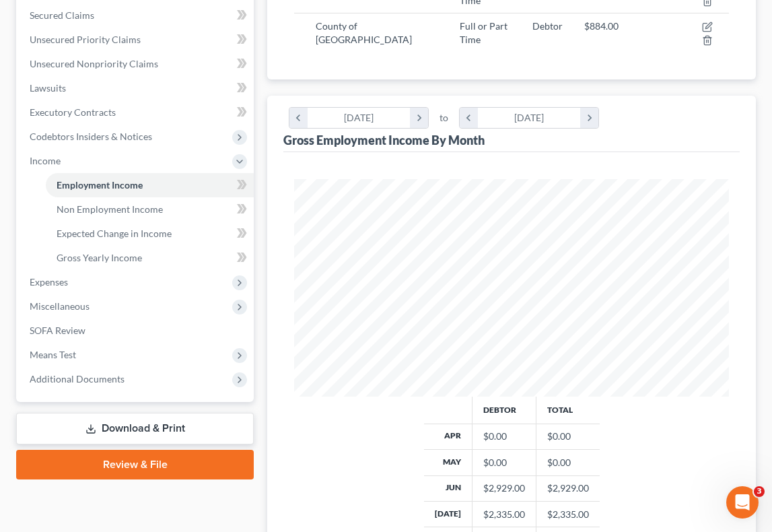
scroll to position [307, 0]
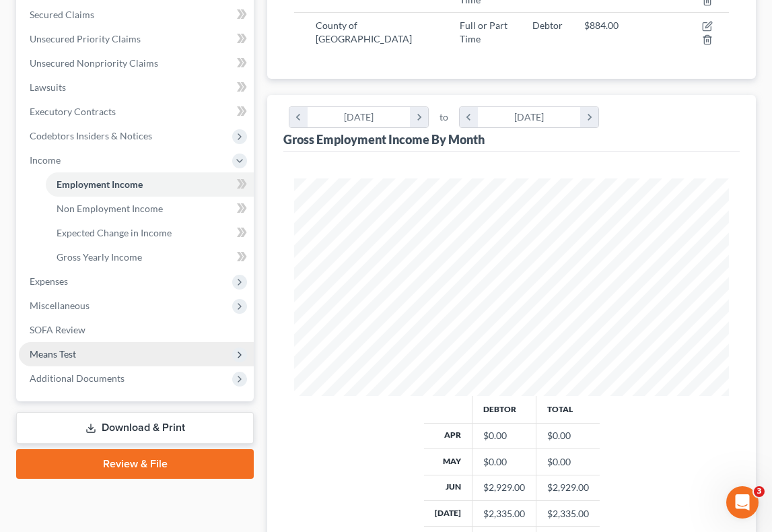
click at [99, 342] on span "Means Test" at bounding box center [136, 354] width 235 height 24
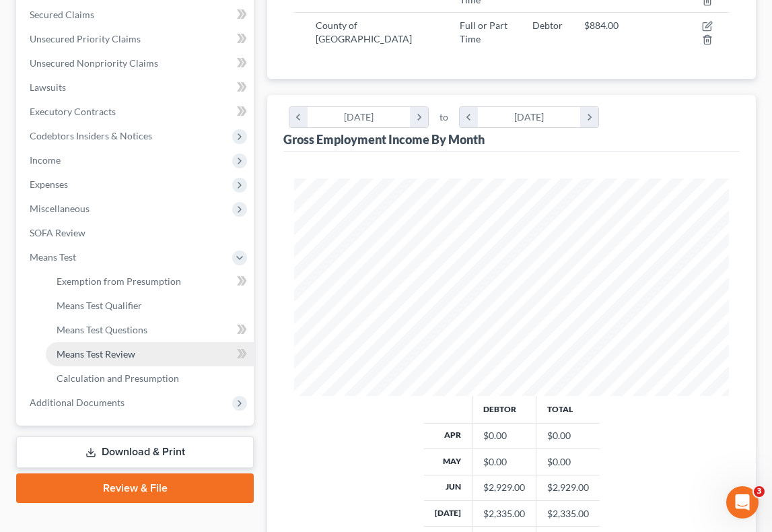
click at [146, 342] on link "Means Test Review" at bounding box center [150, 354] width 208 height 24
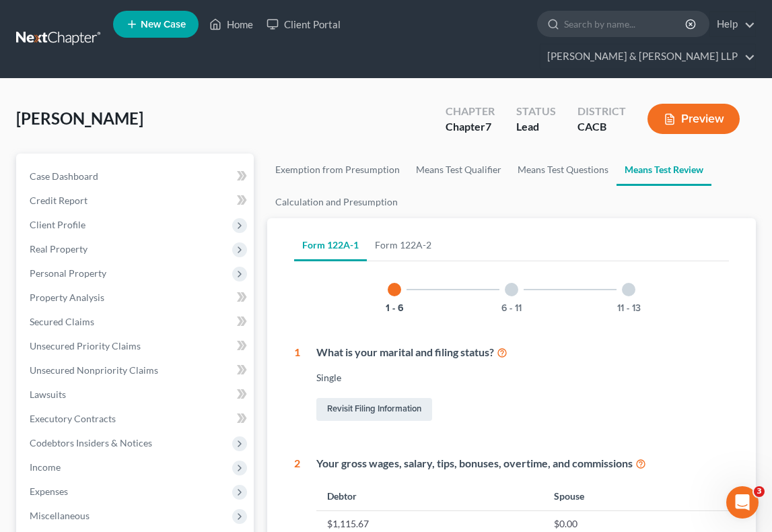
scroll to position [24, 0]
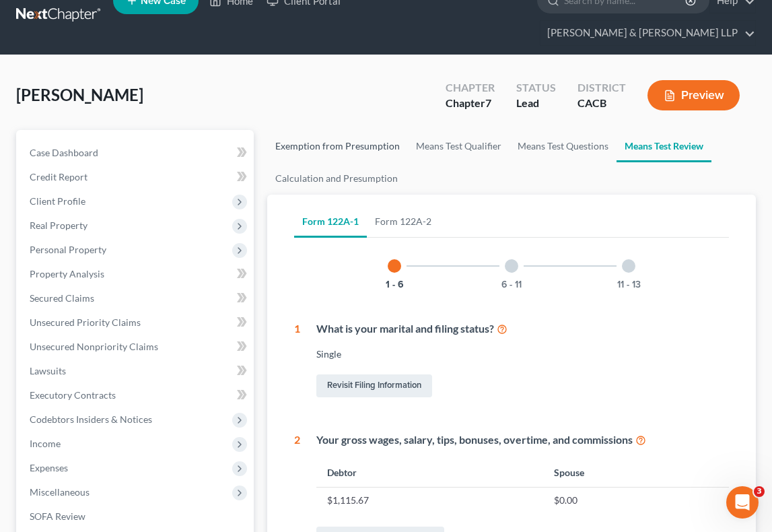
click at [374, 131] on link "Exemption from Presumption" at bounding box center [337, 146] width 141 height 32
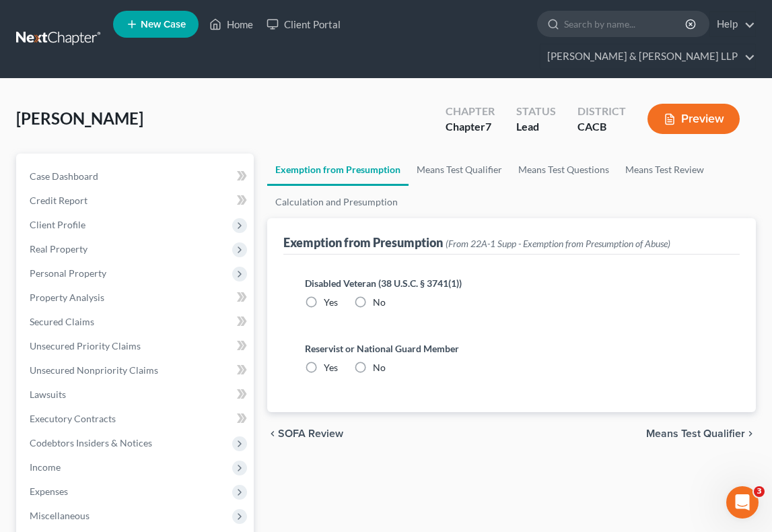
click at [373, 295] on label "No" at bounding box center [379, 301] width 13 height 13
click at [378, 295] on input "No" at bounding box center [382, 299] width 9 height 9
radio input "true"
click at [373, 361] on label "No" at bounding box center [379, 367] width 13 height 13
click at [378, 361] on input "No" at bounding box center [382, 365] width 9 height 9
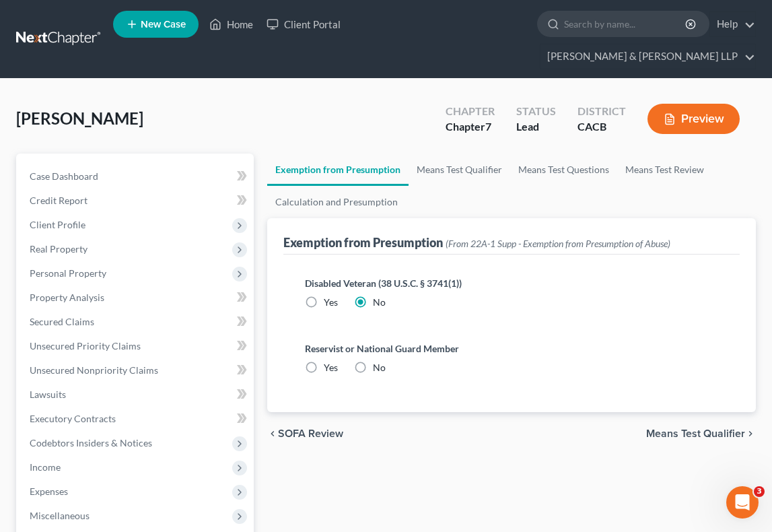
radio input "true"
click at [466, 153] on link "Means Test Qualifier" at bounding box center [460, 169] width 102 height 32
